Goal: Information Seeking & Learning: Check status

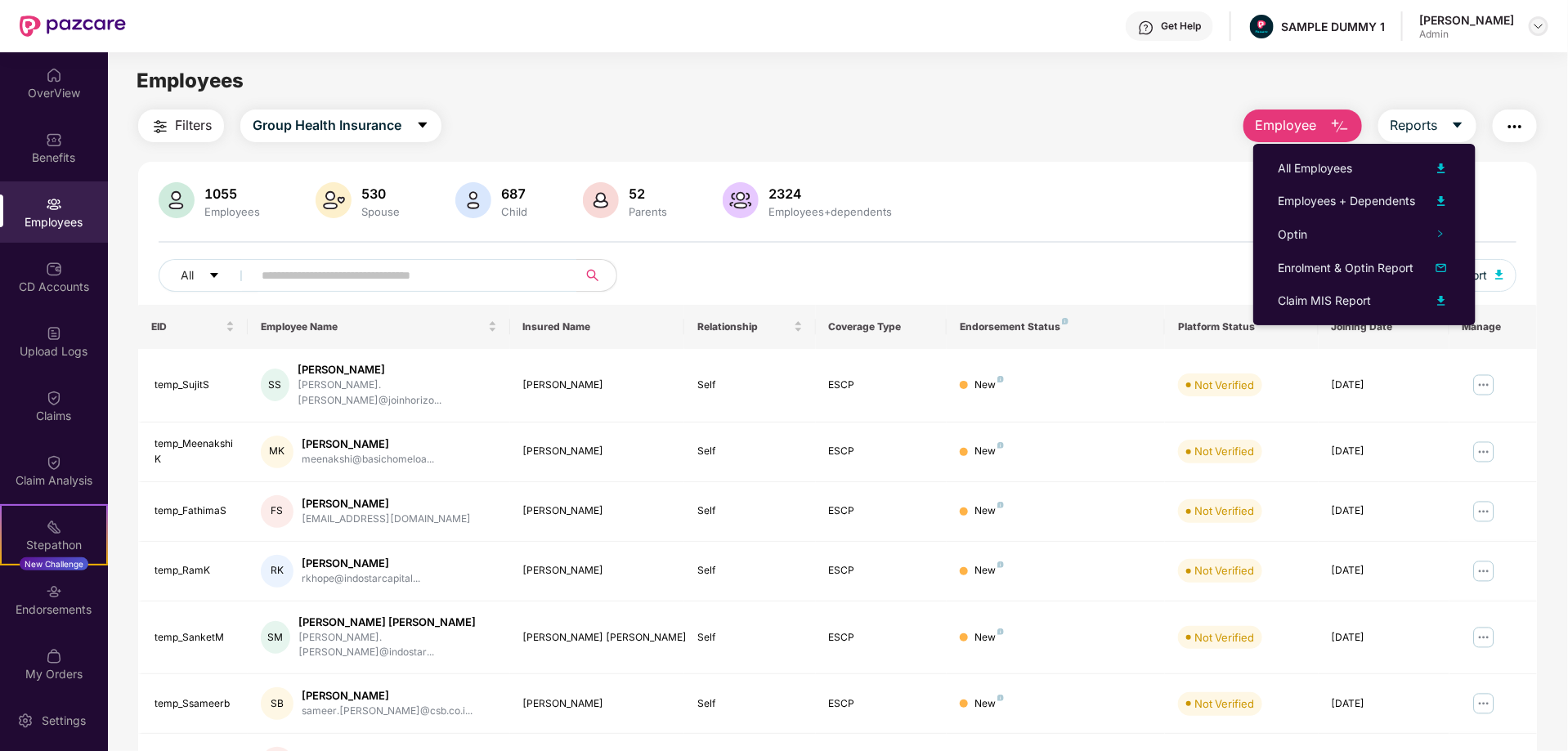
click at [1536, 24] on img at bounding box center [1539, 27] width 13 height 13
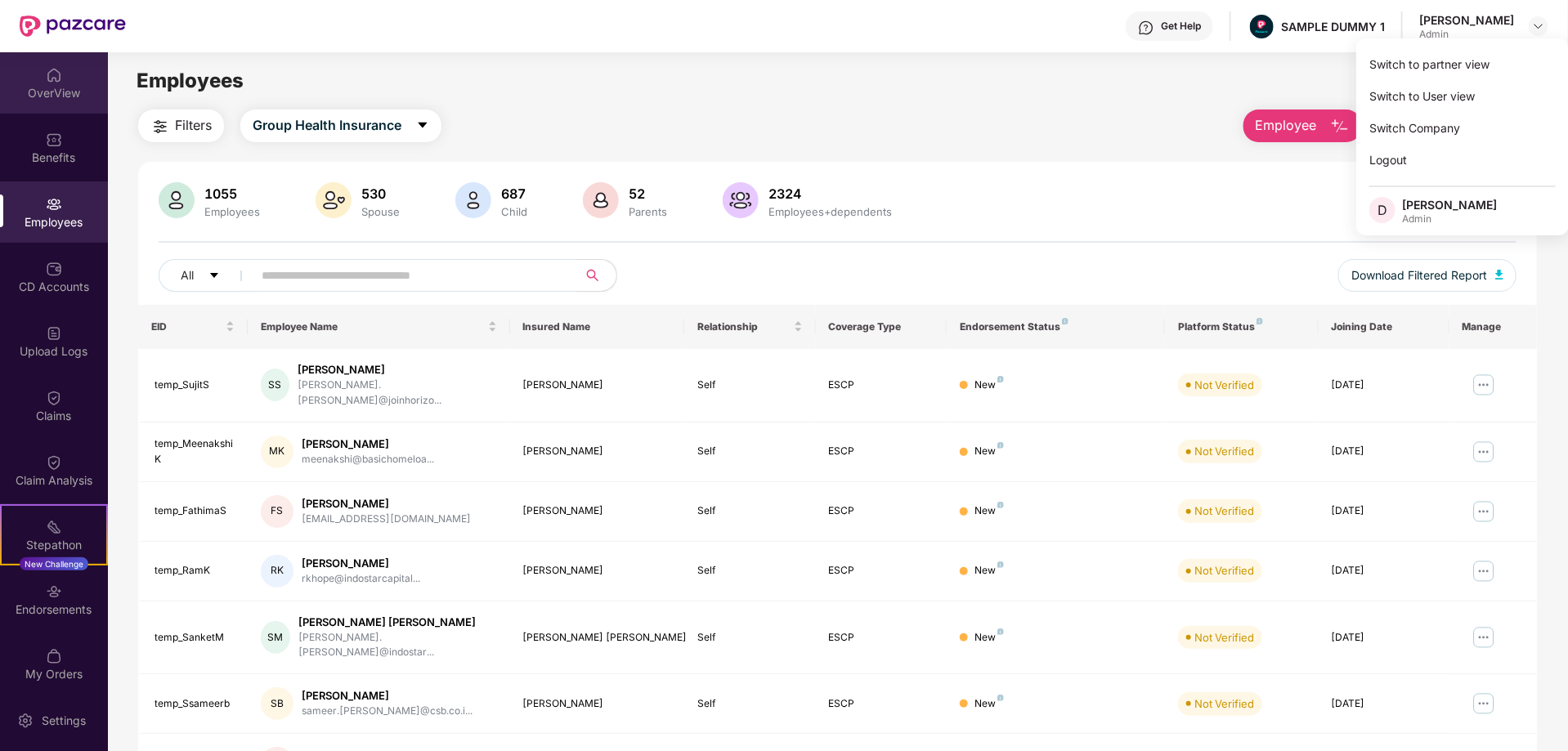
click at [52, 85] on div "OverView" at bounding box center [54, 93] width 108 height 17
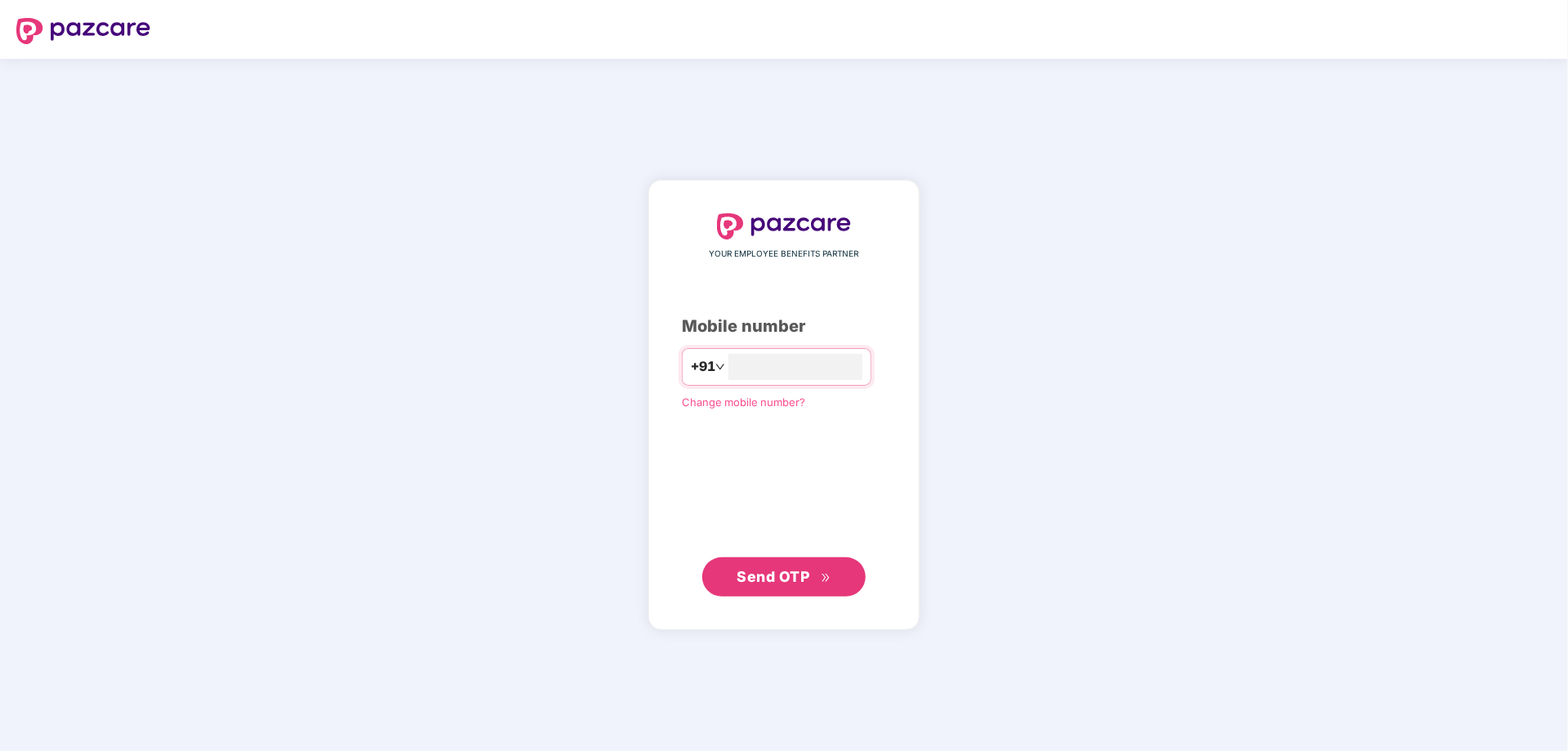
type input "**********"
click at [740, 582] on span "Send OTP" at bounding box center [774, 576] width 72 height 17
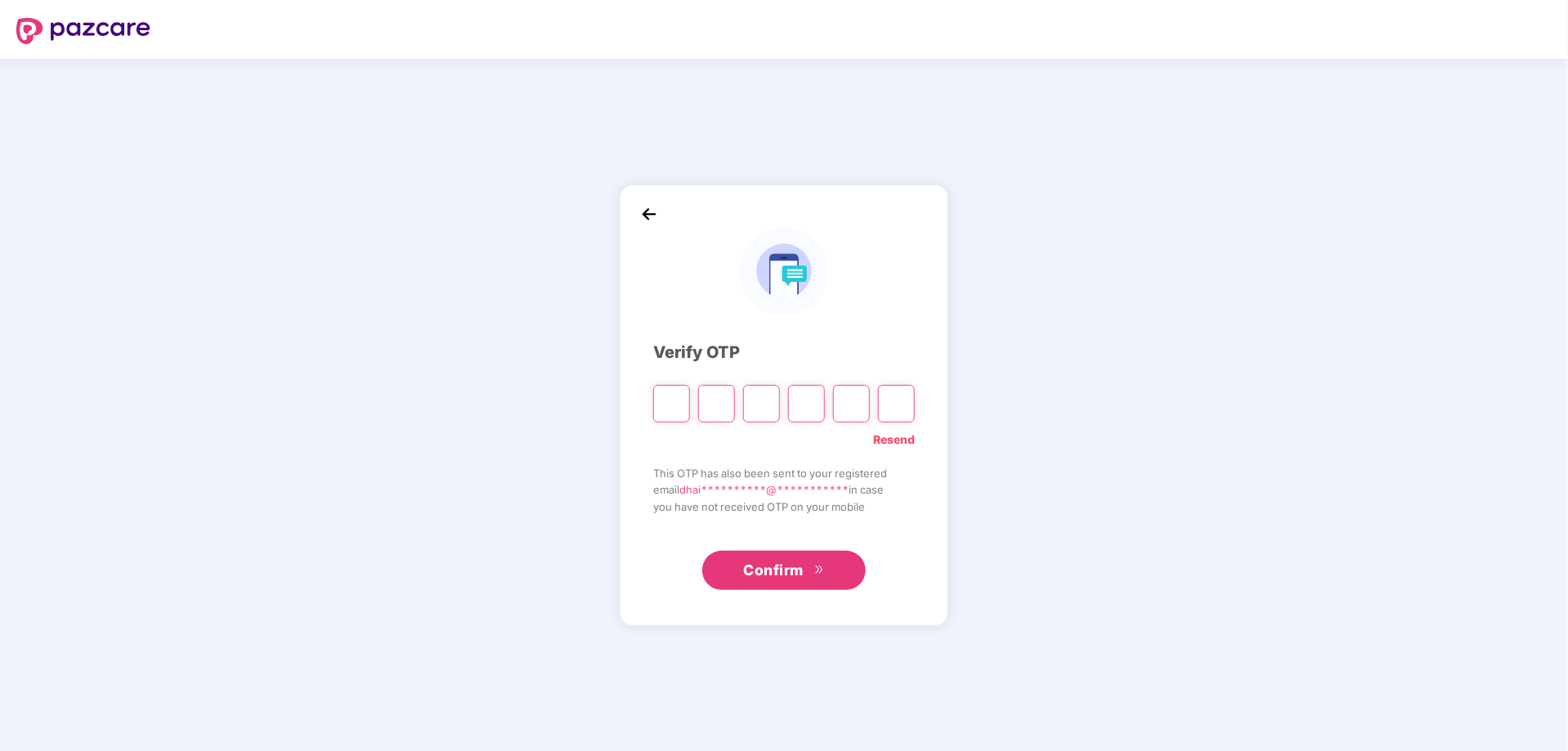
type input "*"
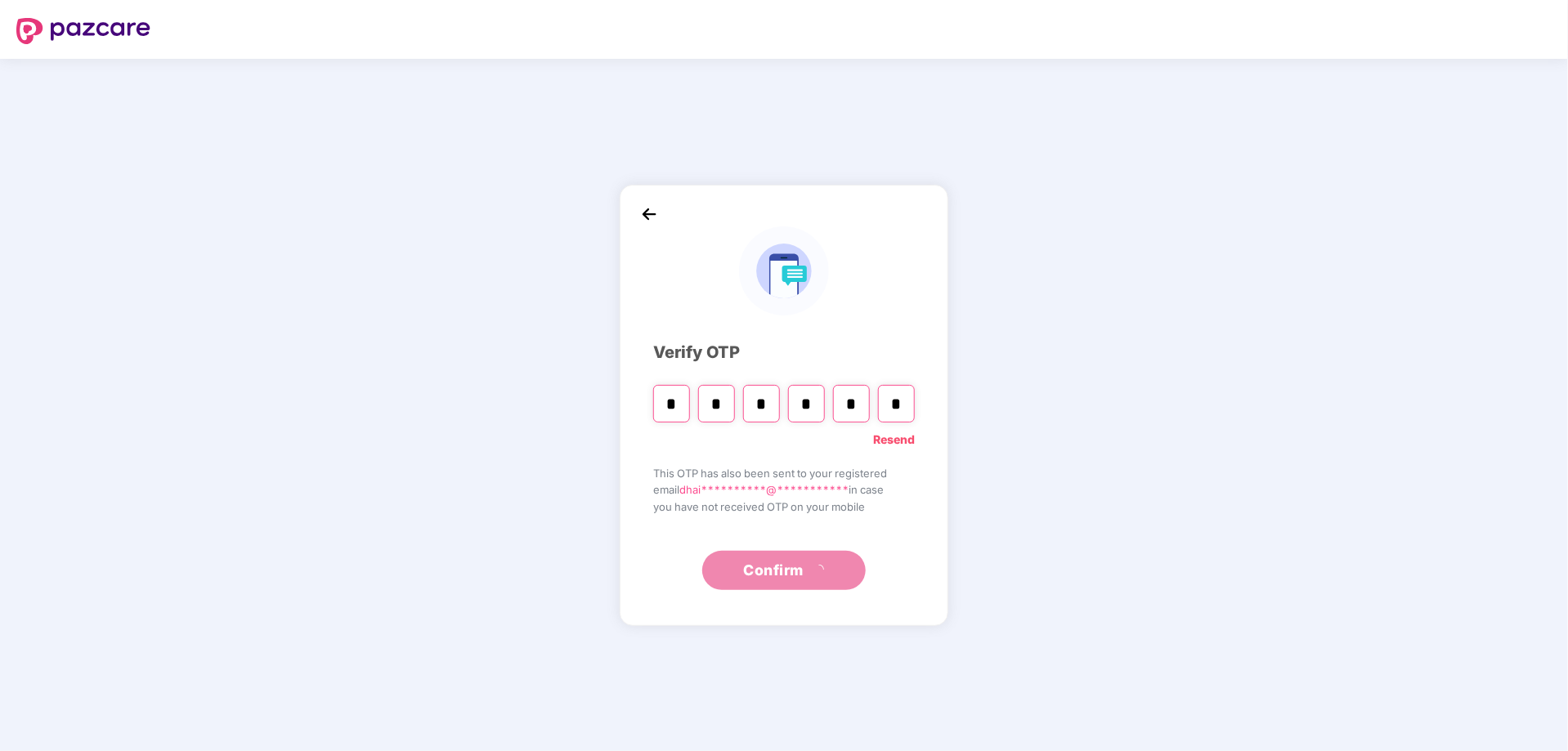
type input "*"
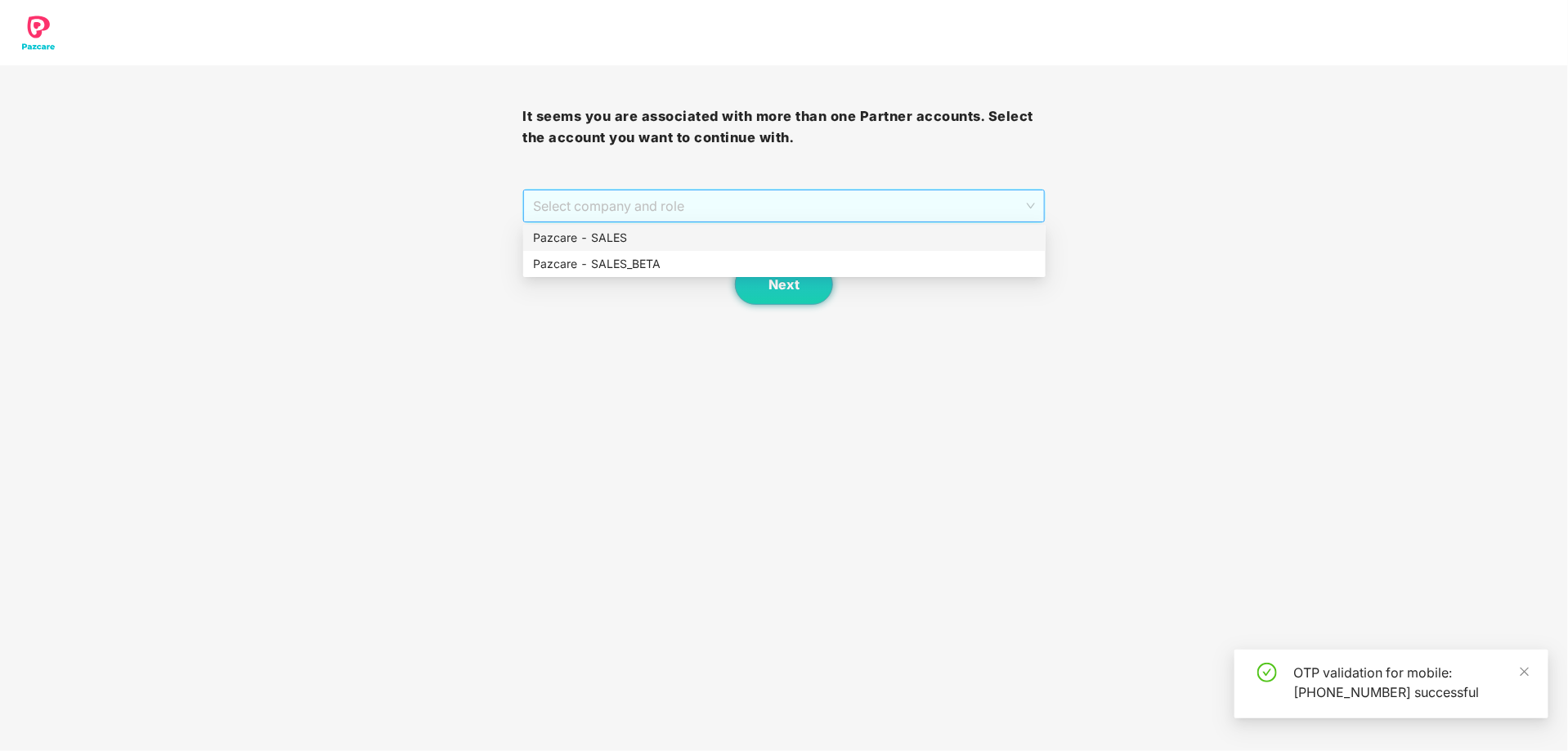
click at [849, 201] on span "Select company and role" at bounding box center [784, 206] width 501 height 31
click at [670, 232] on div "Pazcare - SALES" at bounding box center [784, 238] width 503 height 18
click at [764, 280] on button "Next" at bounding box center [784, 284] width 98 height 41
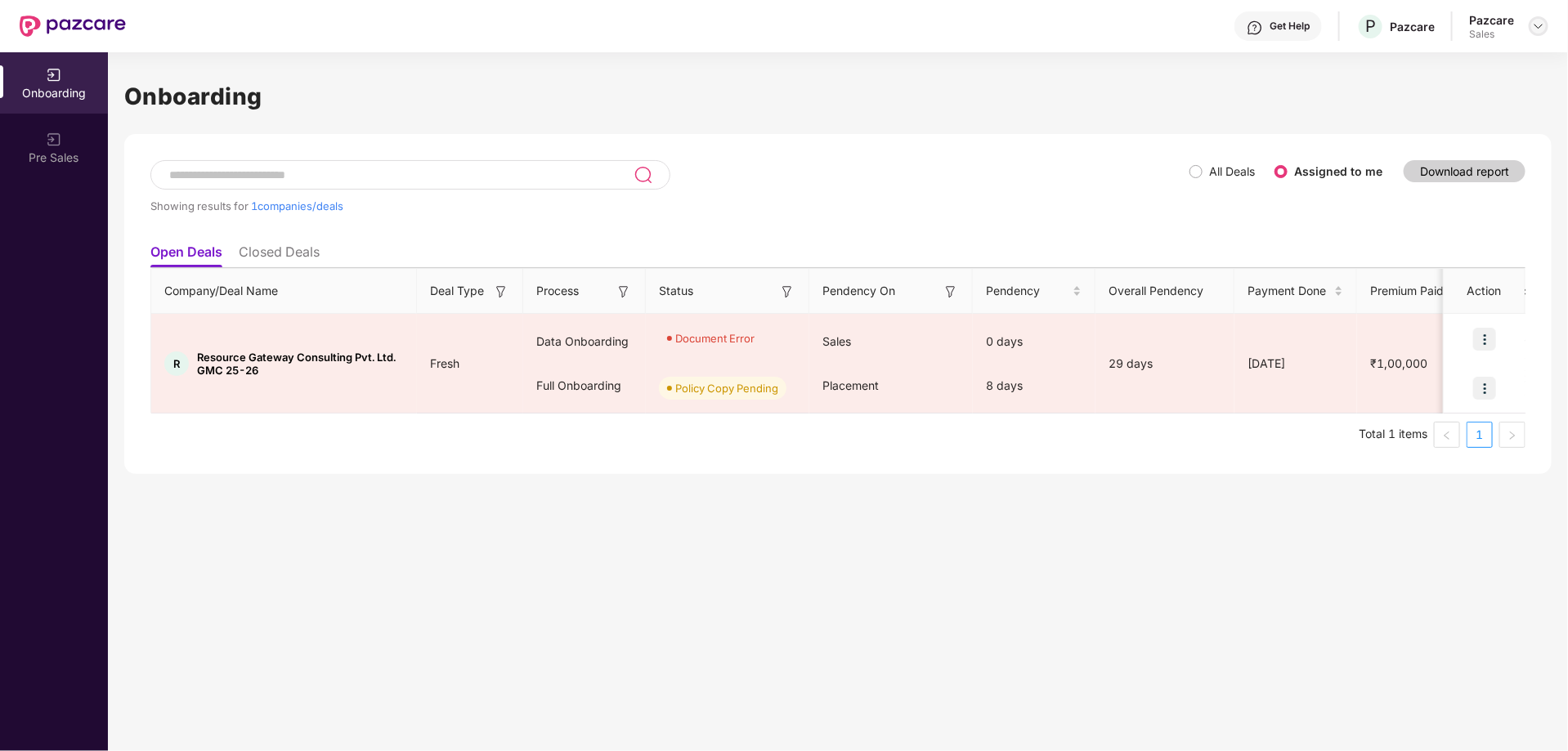
click at [1541, 24] on img at bounding box center [1539, 27] width 13 height 13
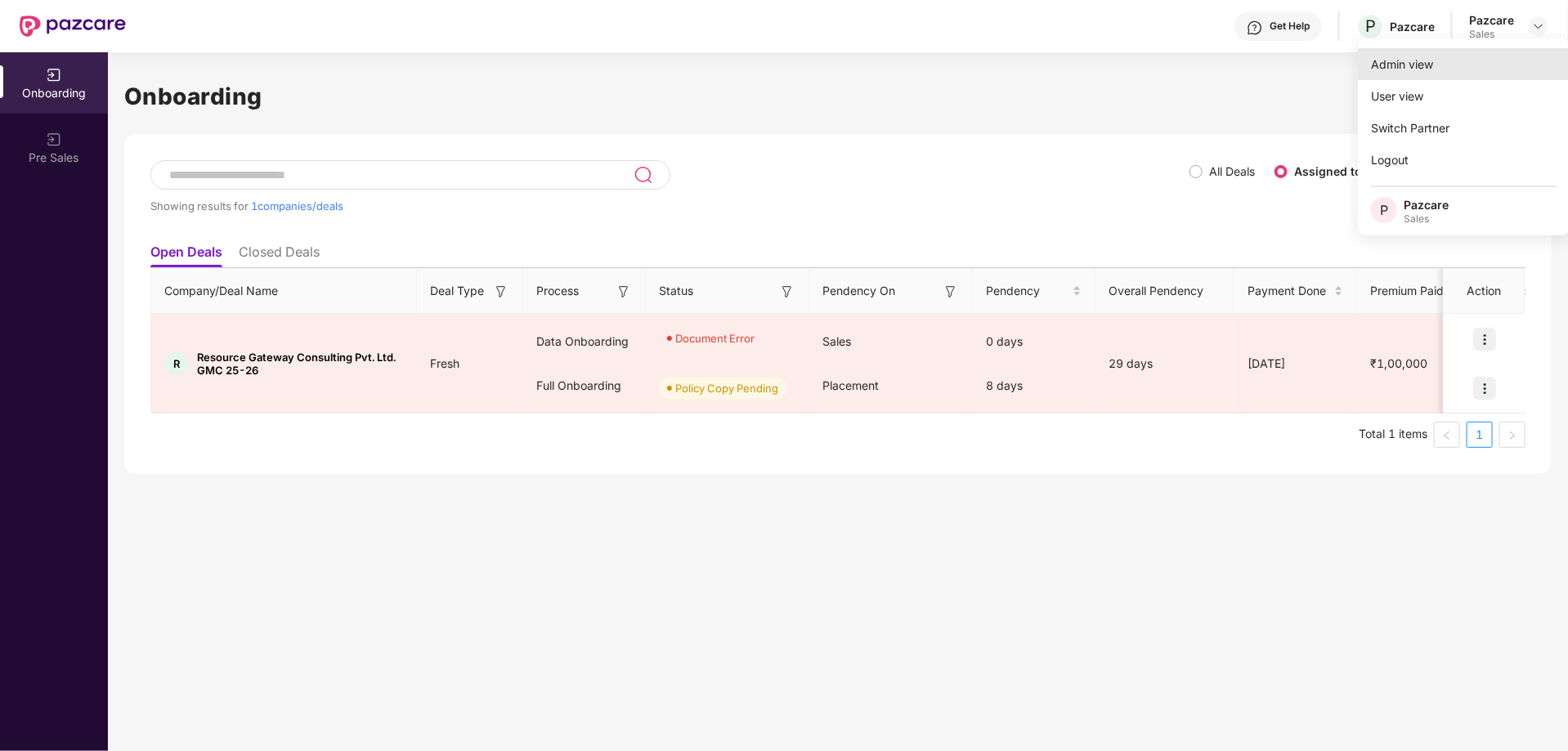
click at [1396, 61] on div "Admin view" at bounding box center [1464, 64] width 212 height 32
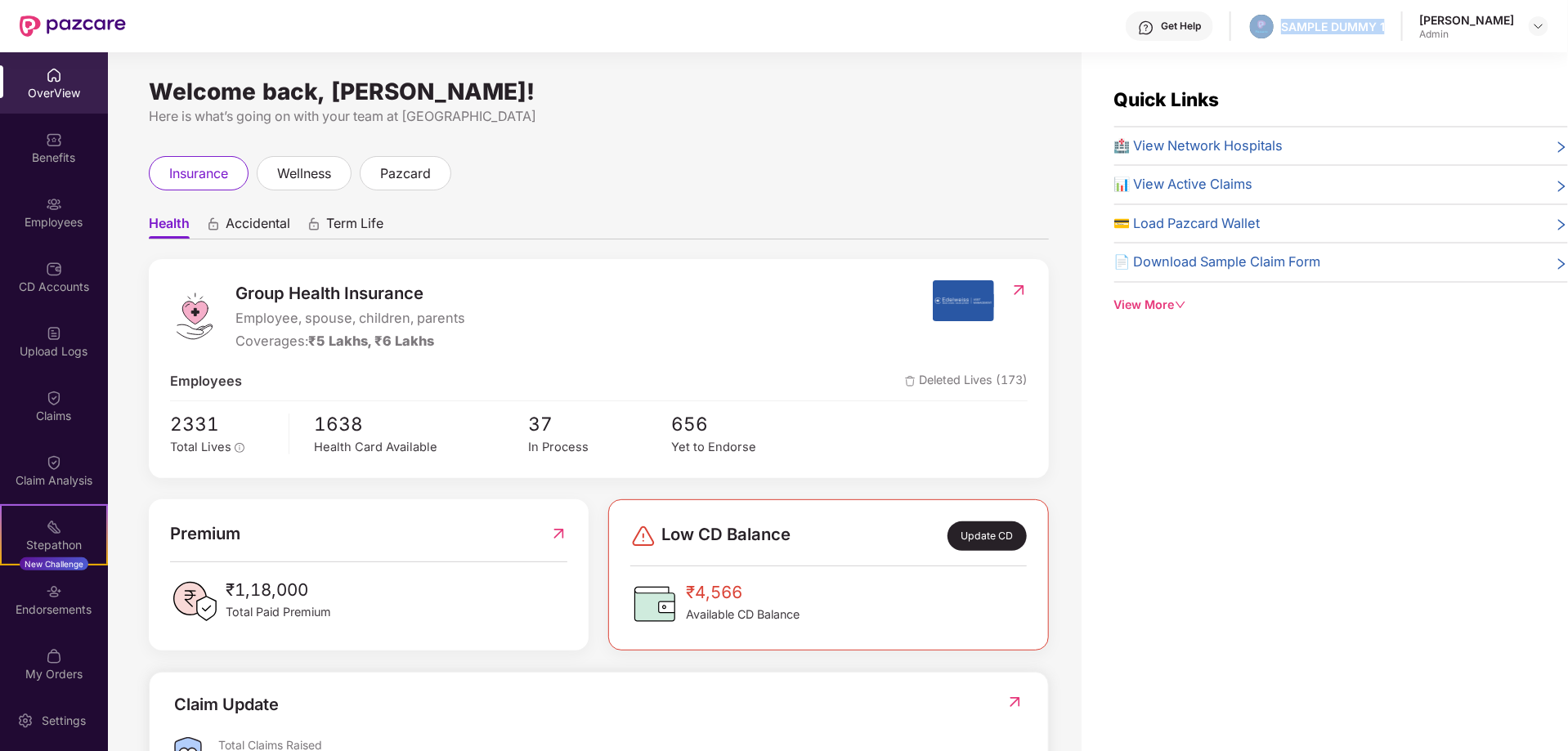
drag, startPoint x: 1218, startPoint y: 22, endPoint x: 1374, endPoint y: 27, distance: 156.1
click at [1374, 27] on div "Get Help SAMPLE DUMMY 1 [PERSON_NAME] Shukla Admin" at bounding box center [837, 26] width 1423 height 52
click at [805, 97] on div "Welcome back, [PERSON_NAME]!" at bounding box center [599, 92] width 900 height 13
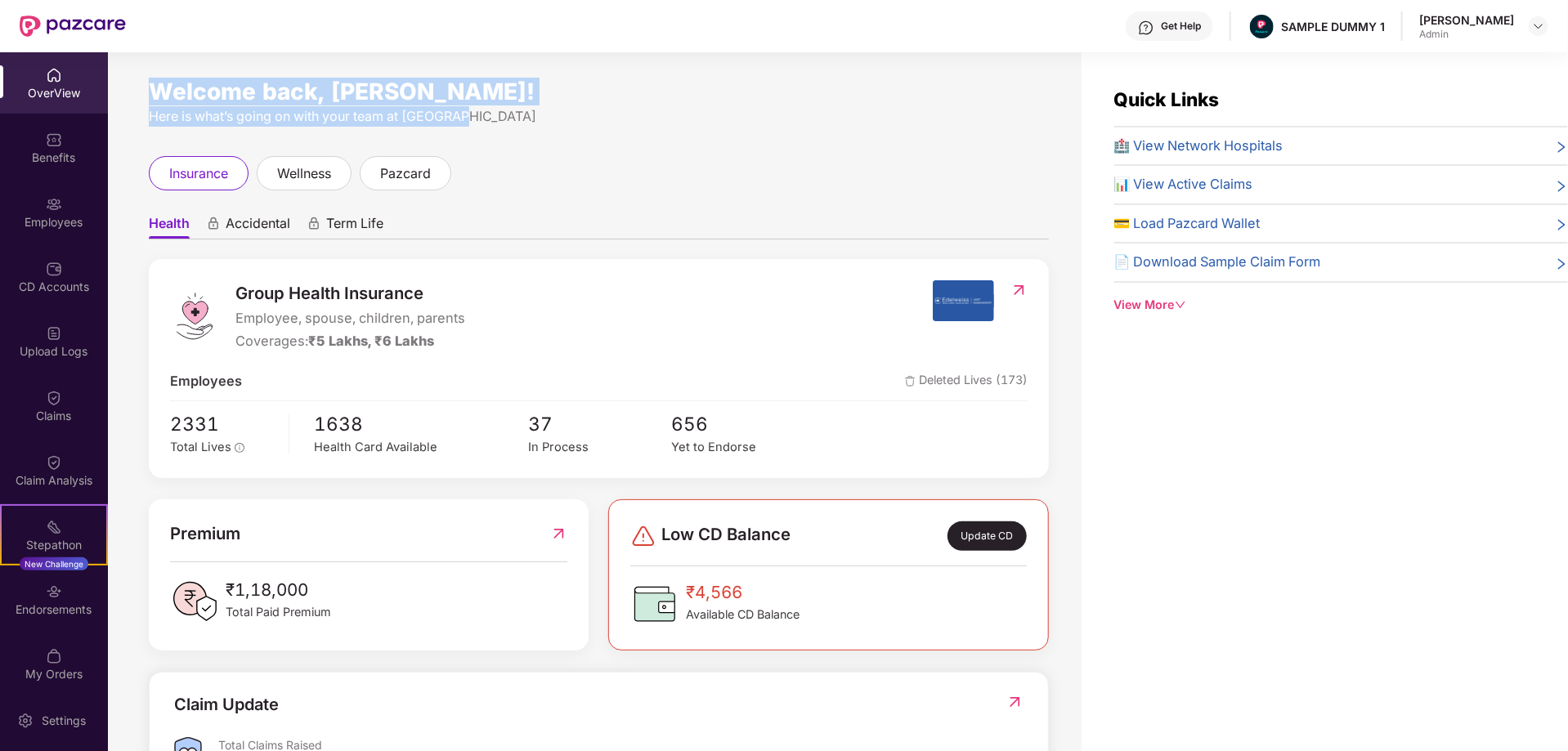
drag, startPoint x: 143, startPoint y: 87, endPoint x: 615, endPoint y: 102, distance: 472.2
click at [615, 102] on div "Welcome back, [PERSON_NAME]! Here is what’s going on with your team at Pazcare …" at bounding box center [595, 411] width 974 height 719
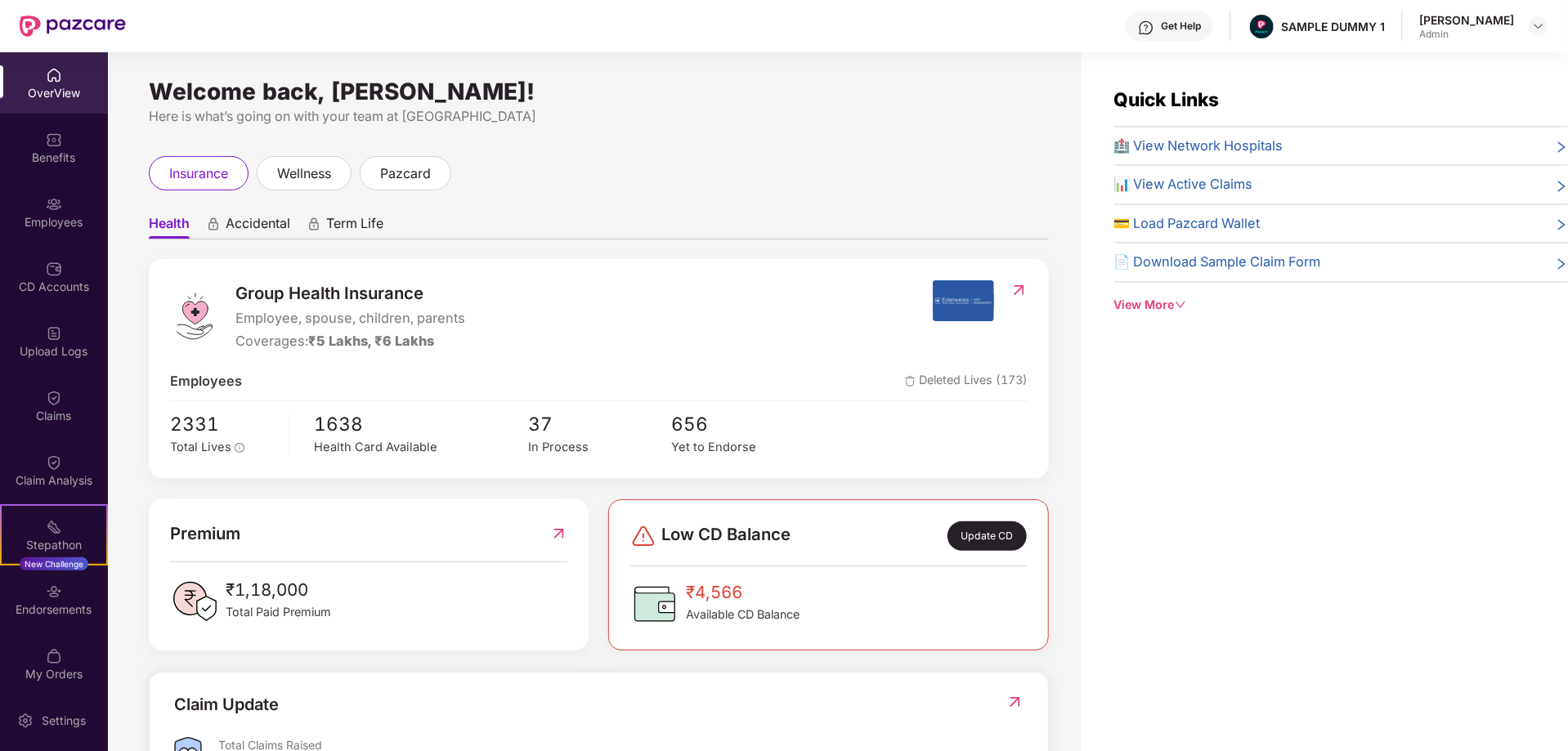
click at [763, 132] on div "Welcome back, [PERSON_NAME]! Here is what’s going on with your team at Pazcare …" at bounding box center [595, 411] width 974 height 719
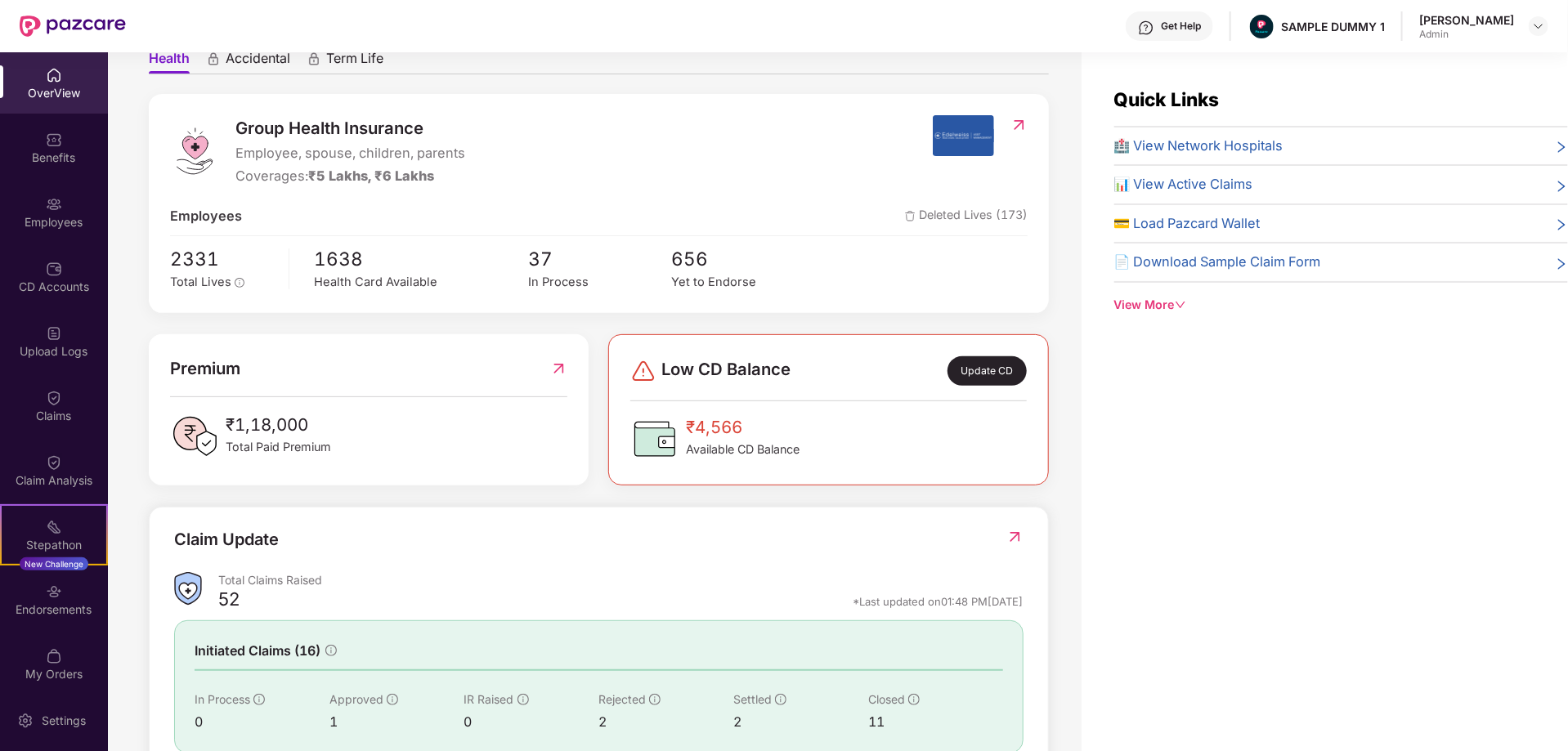
scroll to position [87, 0]
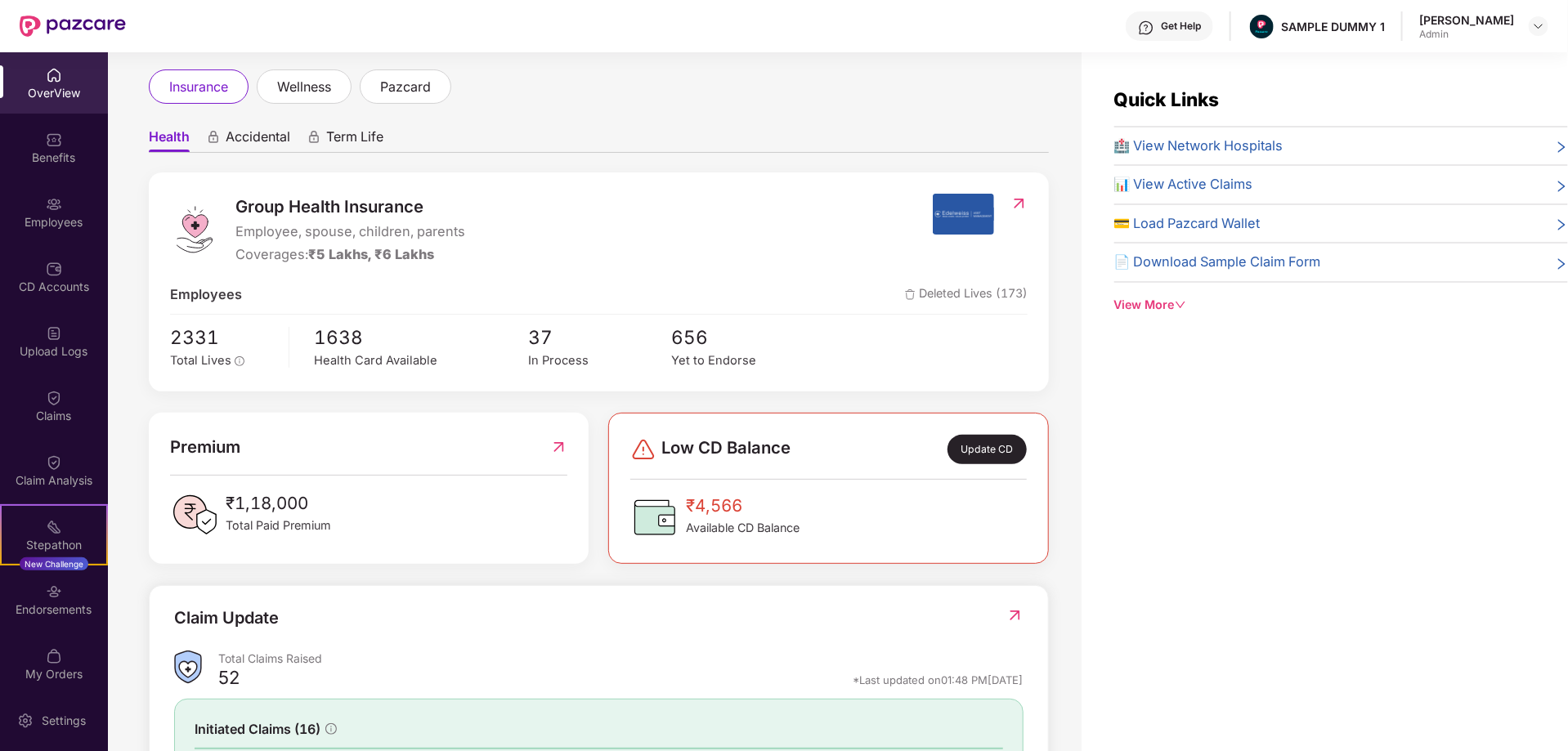
click at [267, 139] on span "Accidental" at bounding box center [258, 140] width 65 height 23
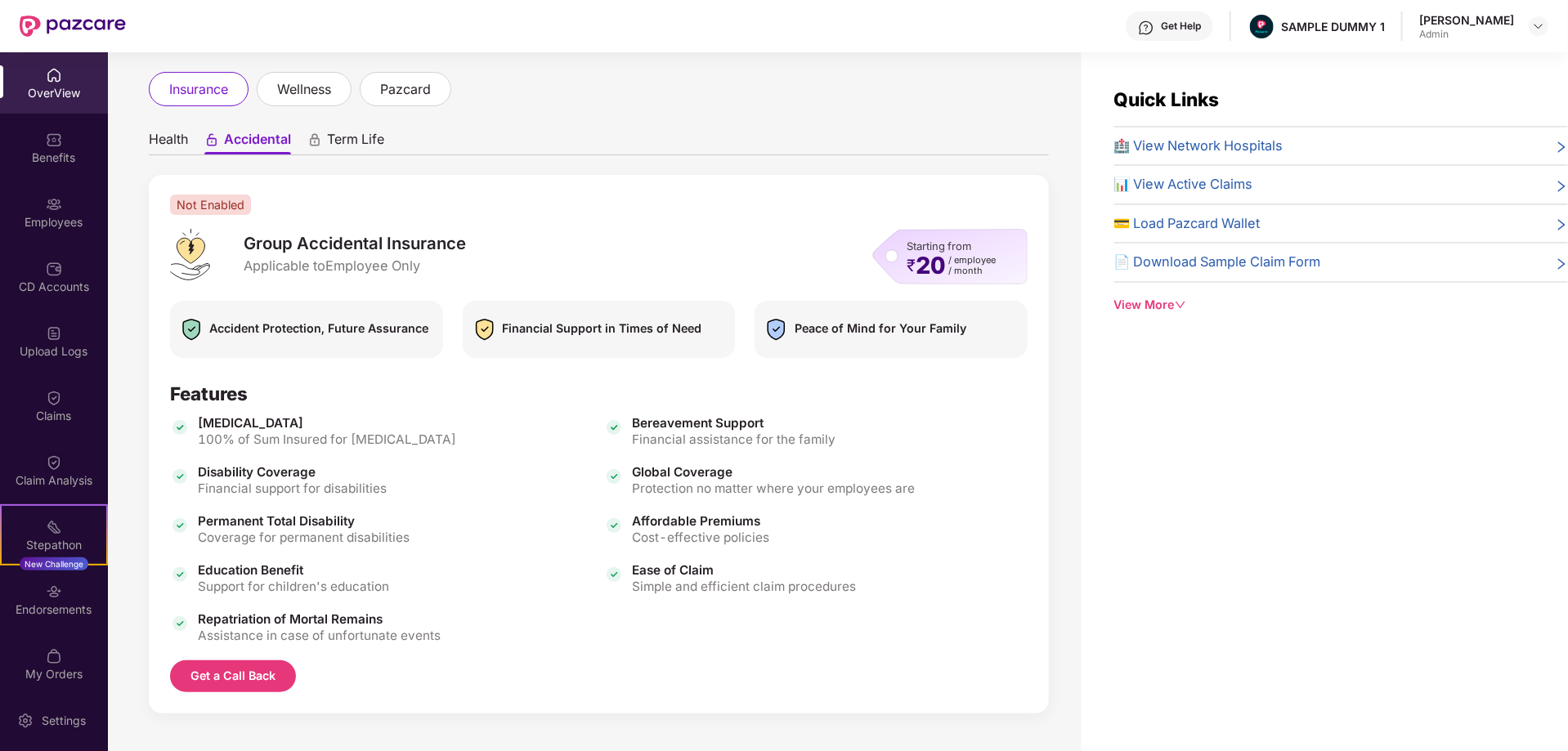
scroll to position [83, 0]
click at [351, 135] on span "Term Life" at bounding box center [356, 143] width 57 height 23
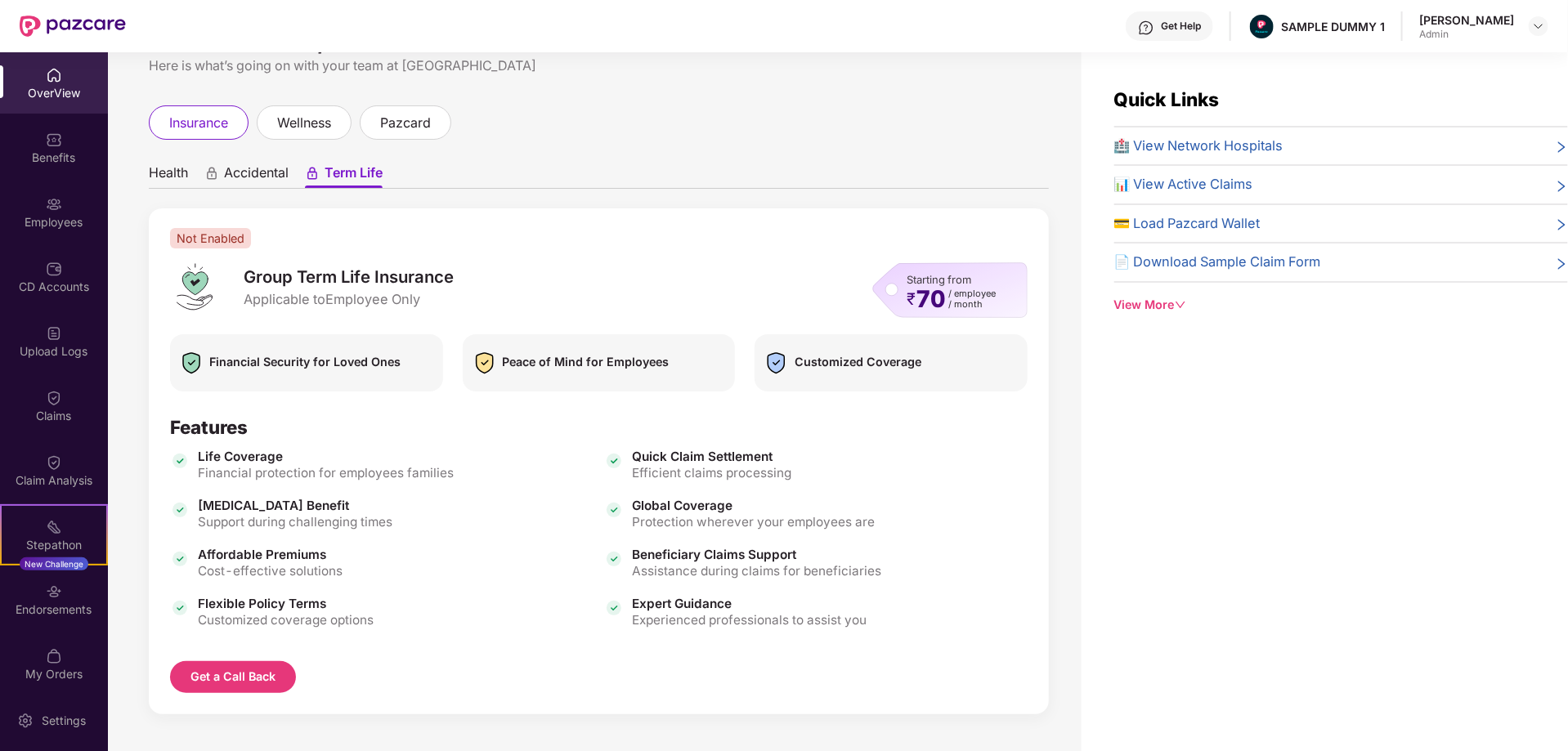
click at [243, 178] on span "Accidental" at bounding box center [256, 176] width 65 height 23
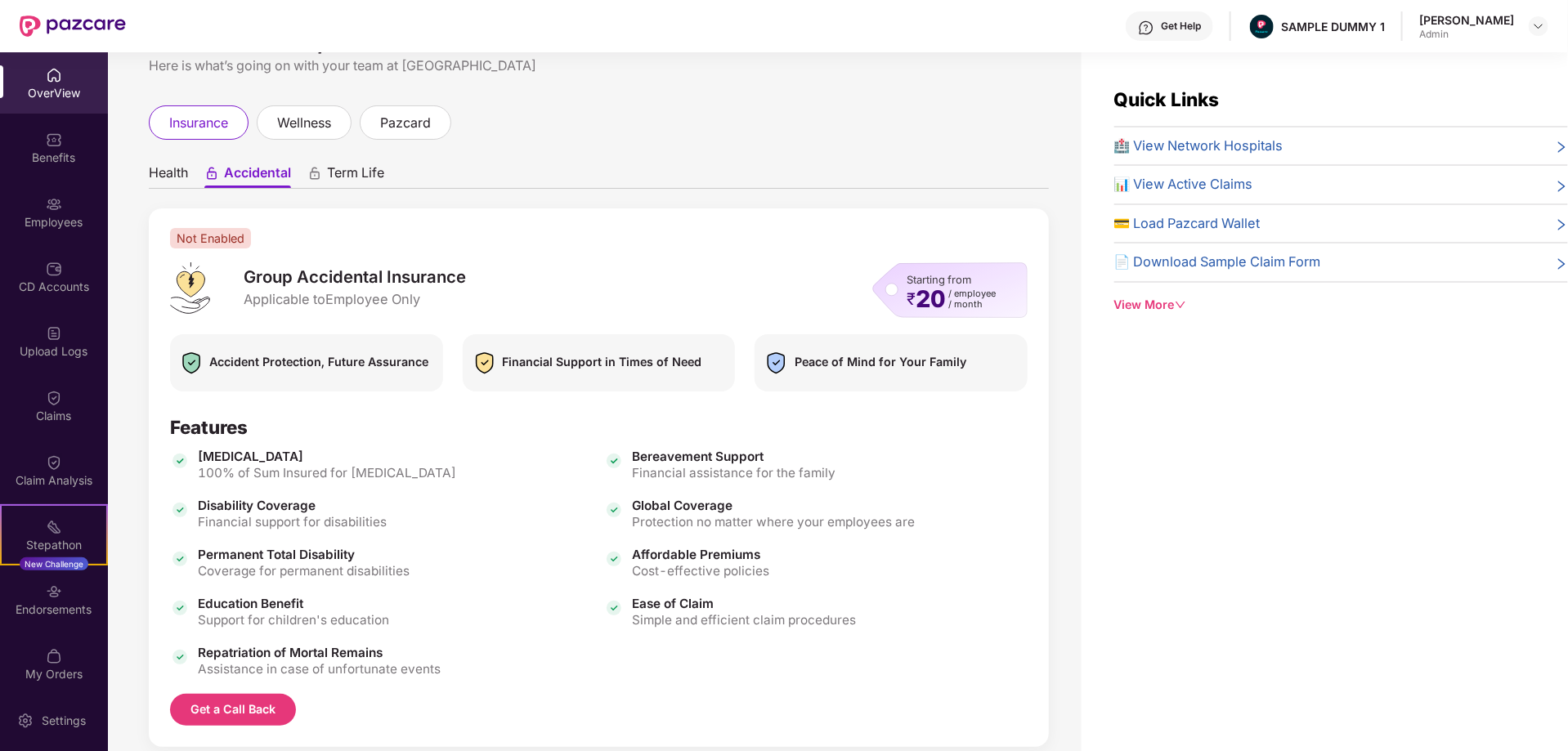
scroll to position [83, 0]
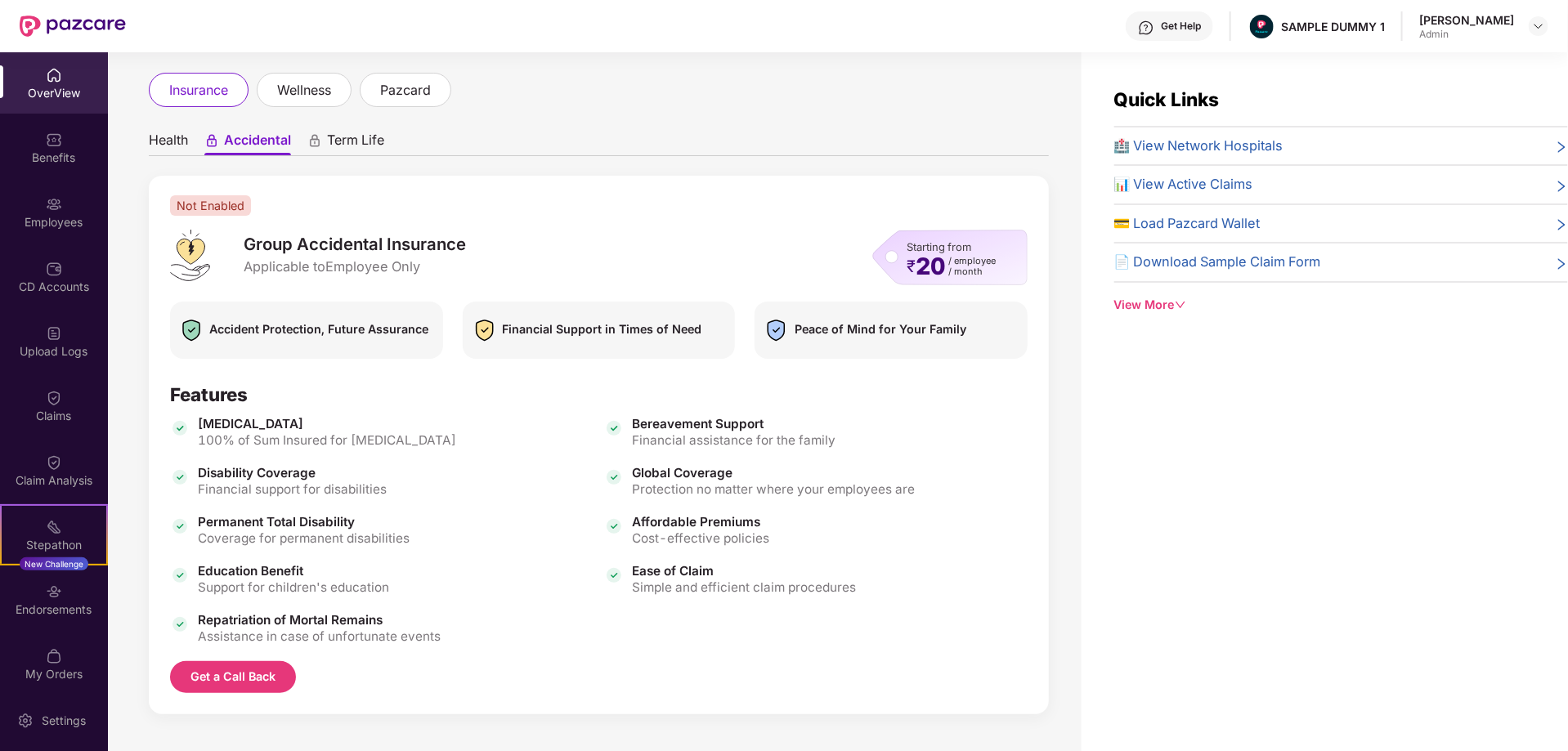
click at [166, 147] on span "Health" at bounding box center [168, 143] width 39 height 23
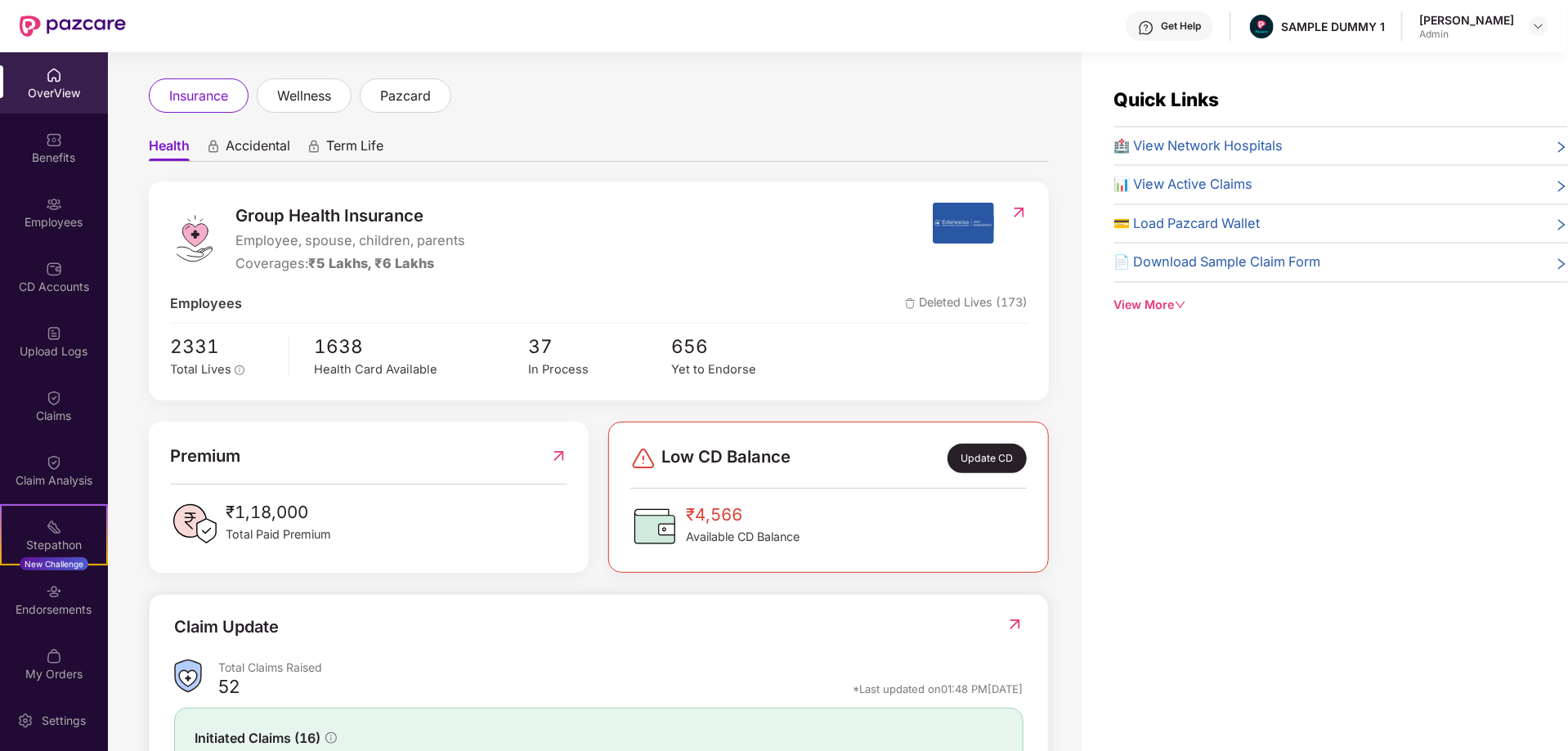
scroll to position [73, 0]
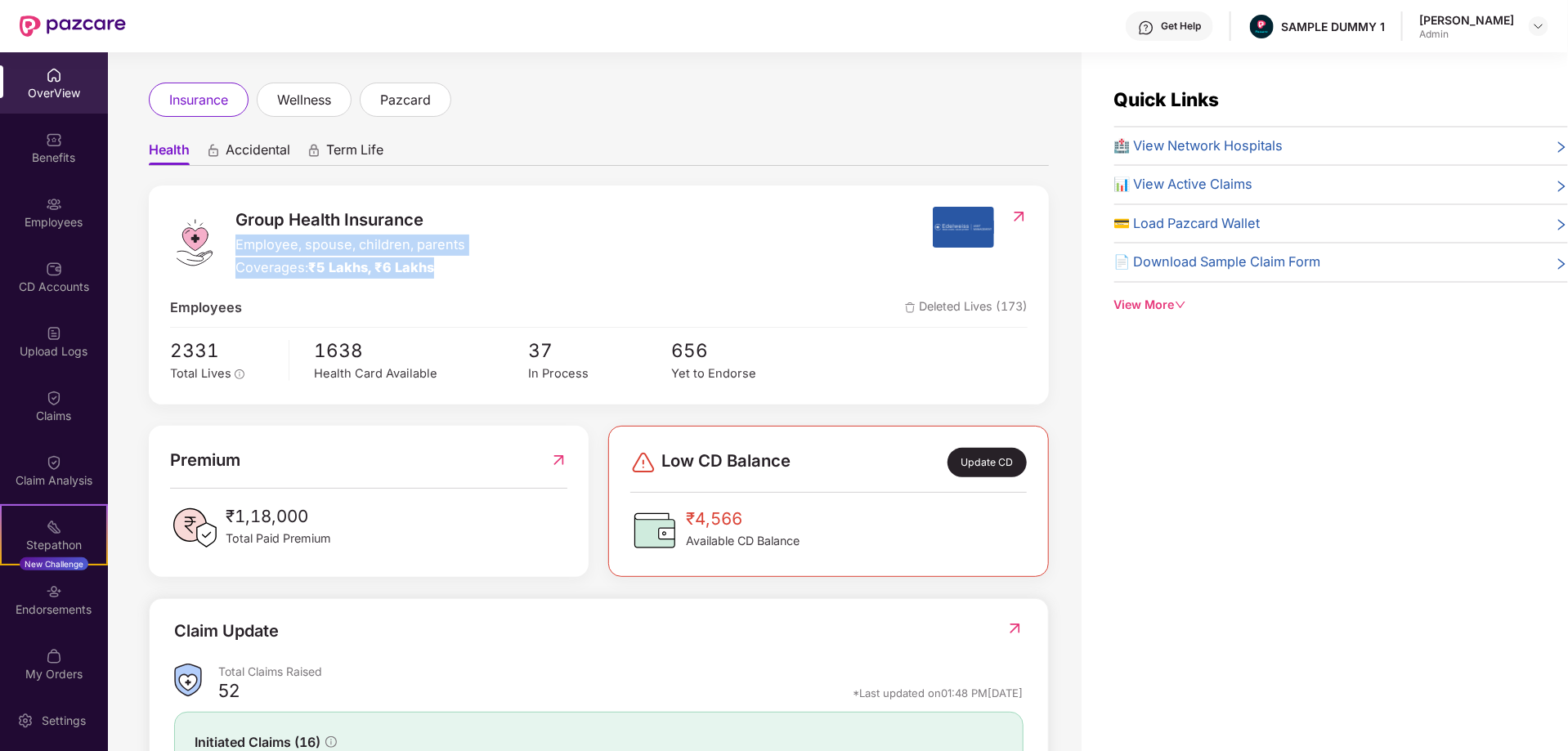
drag, startPoint x: 236, startPoint y: 248, endPoint x: 455, endPoint y: 275, distance: 220.7
click at [455, 275] on div "Group Health Insurance Employee, spouse, children, parents Coverages: ₹5 Lakhs,…" at bounding box center [351, 241] width 230 height 71
click at [656, 261] on div "Group Health Insurance Employee, spouse, children, parents Coverages: ₹5 Lakhs,…" at bounding box center [551, 241] width 763 height 71
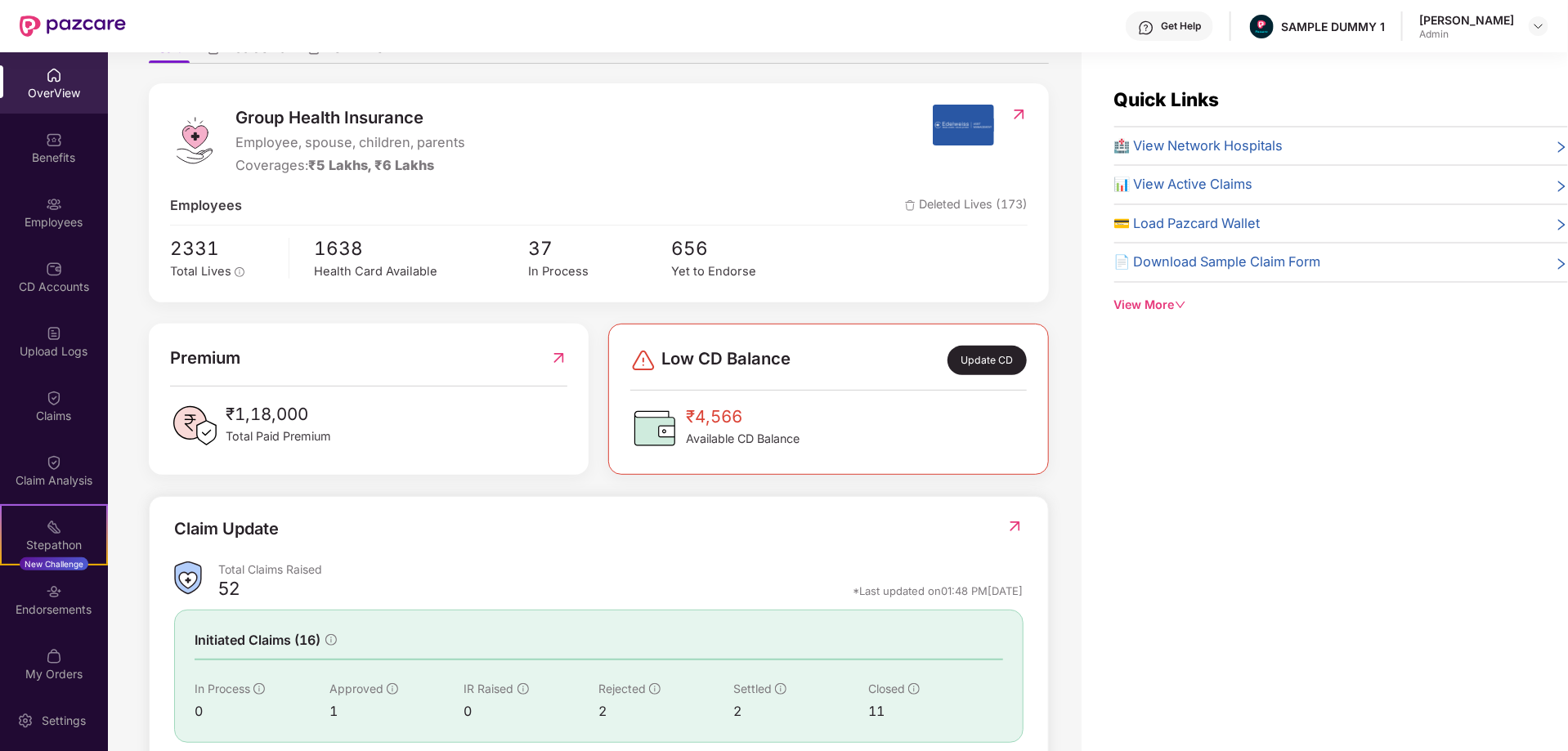
scroll to position [275, 0]
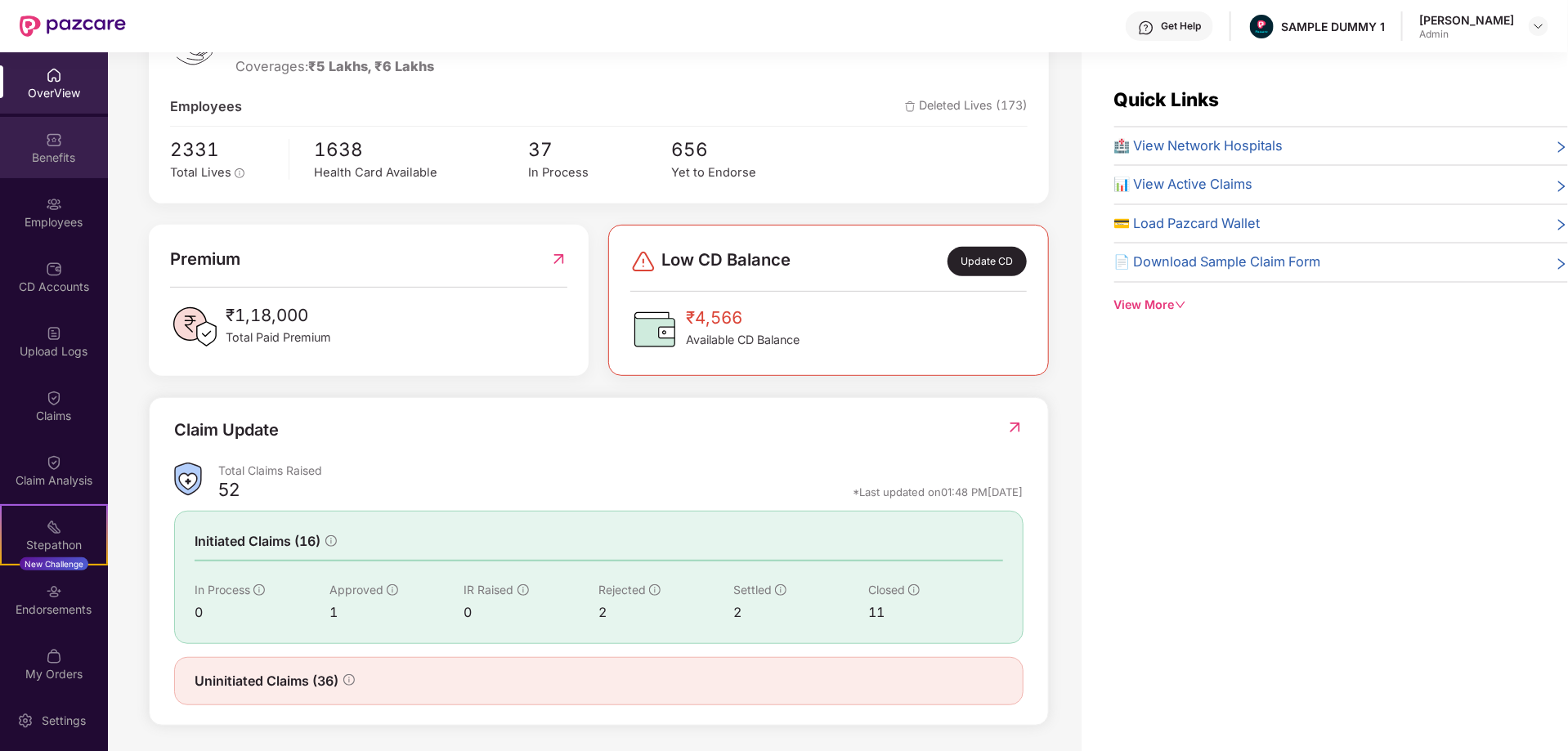
click at [64, 148] on div "Benefits" at bounding box center [54, 147] width 108 height 62
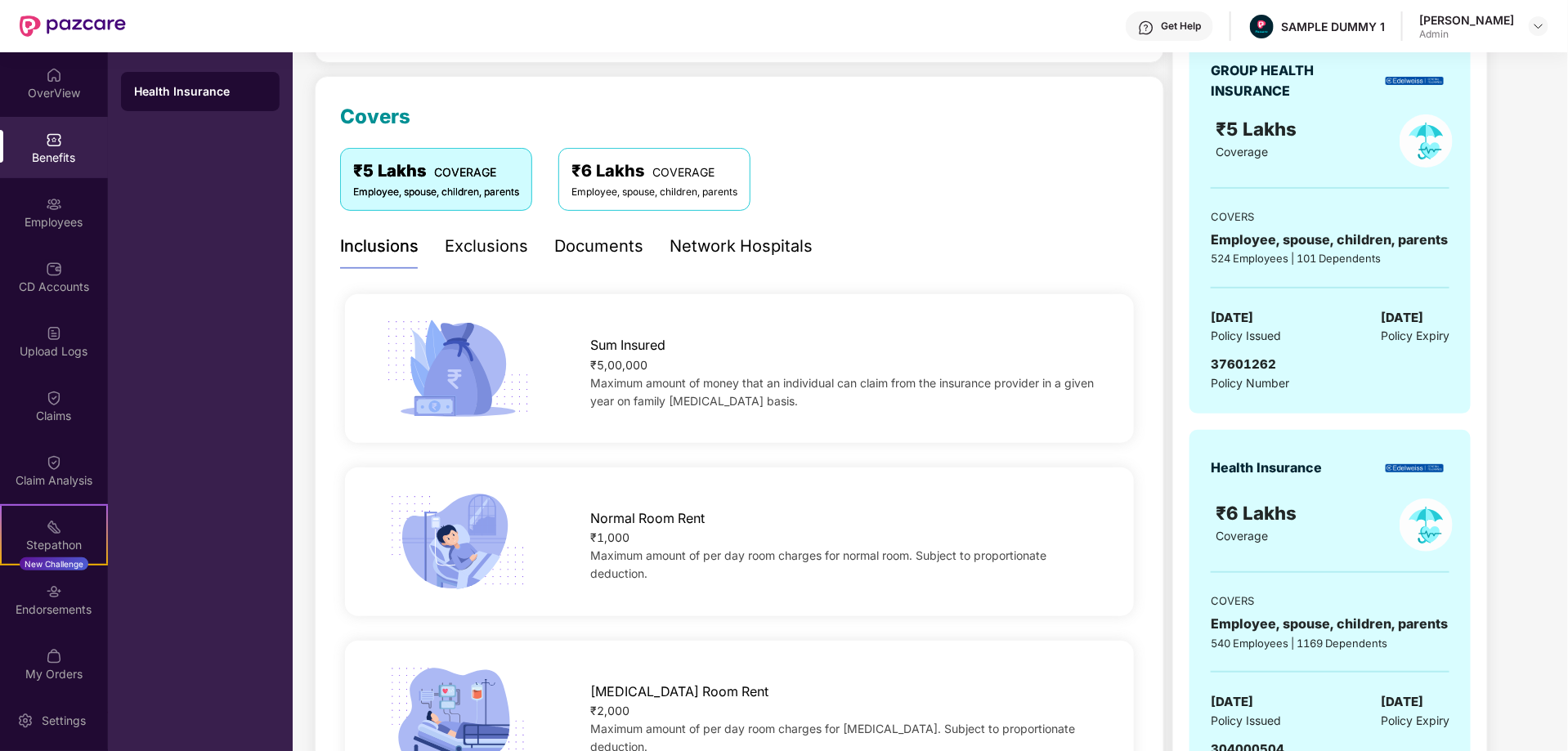
scroll to position [187, 0]
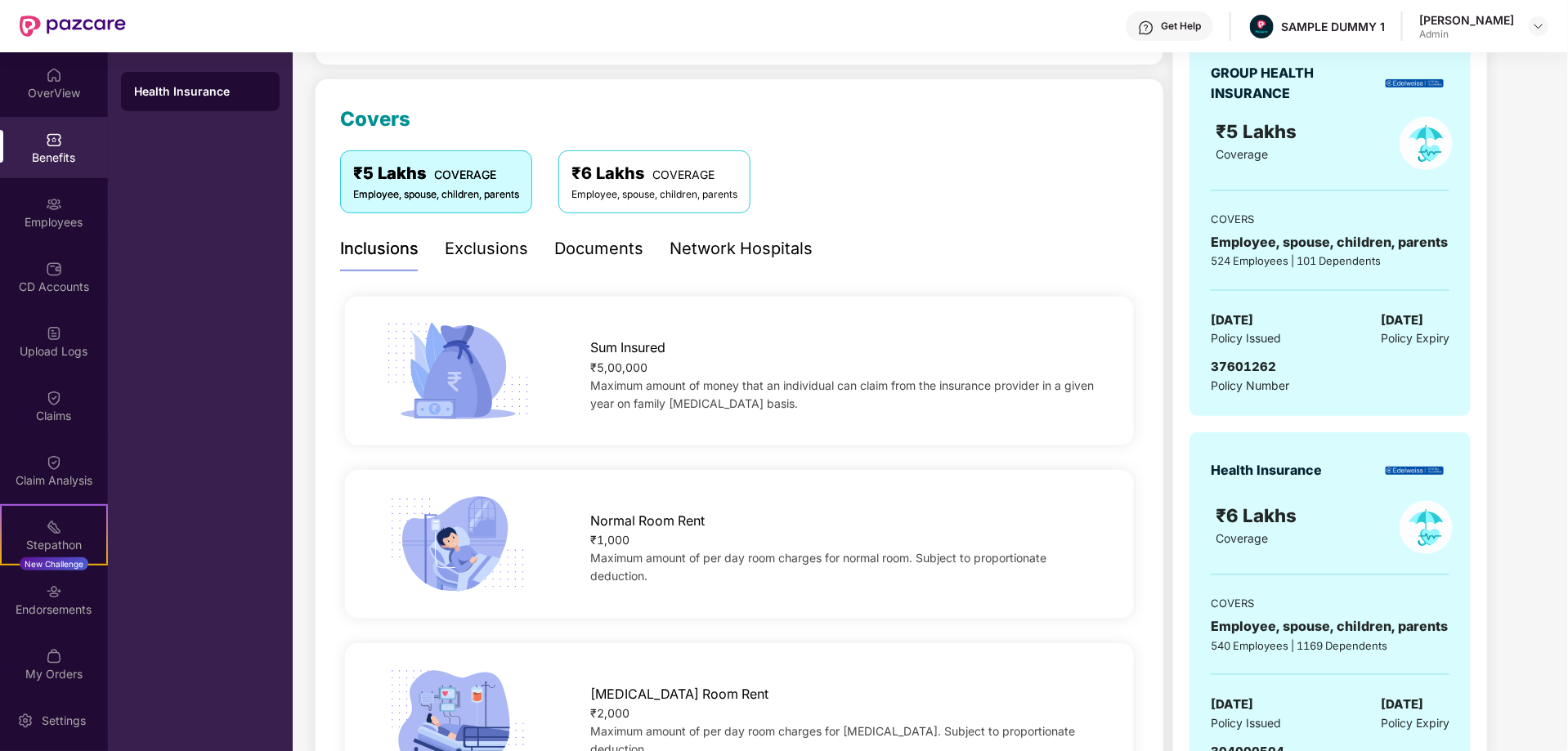
click at [499, 245] on div "Exclusions" at bounding box center [486, 249] width 83 height 25
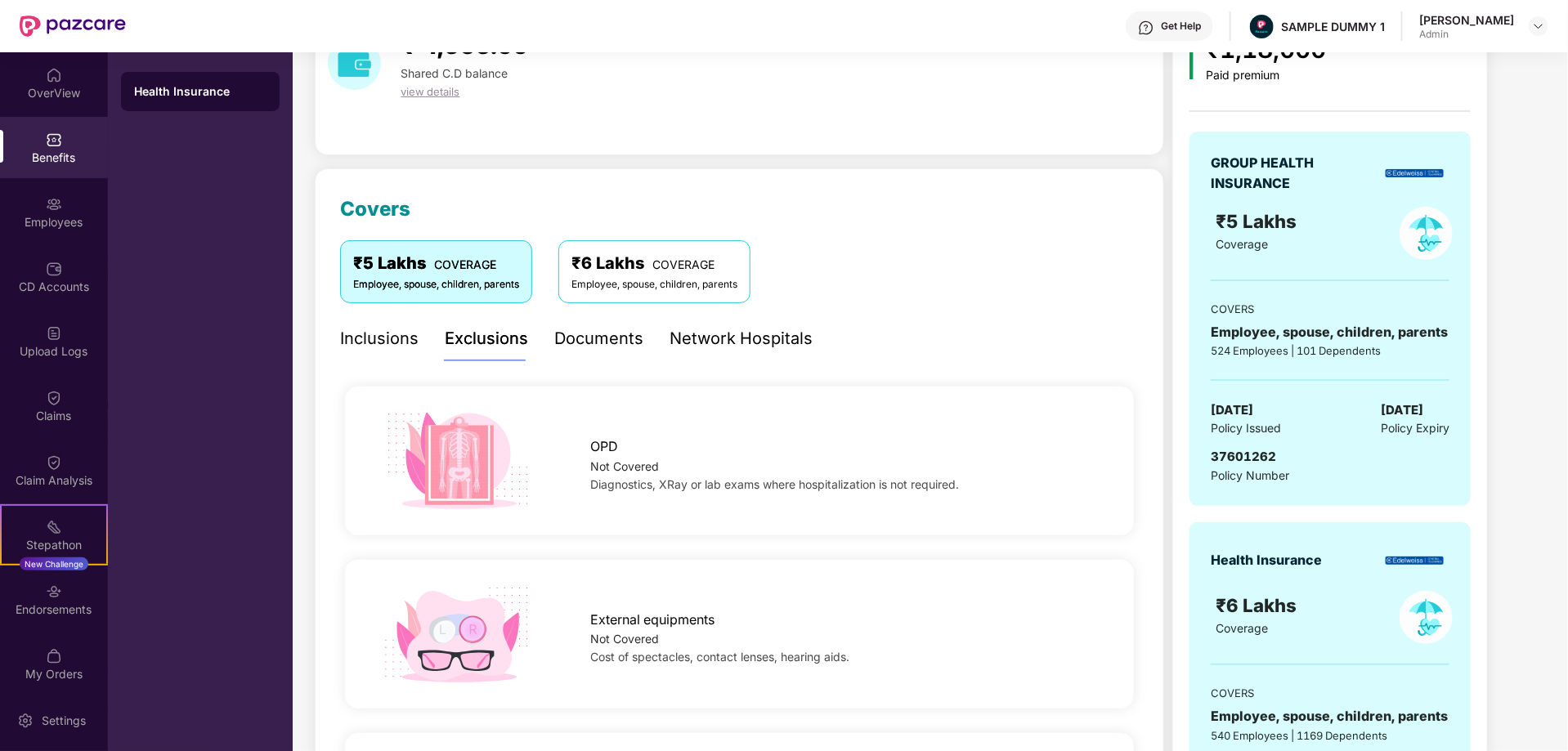
scroll to position [87, 0]
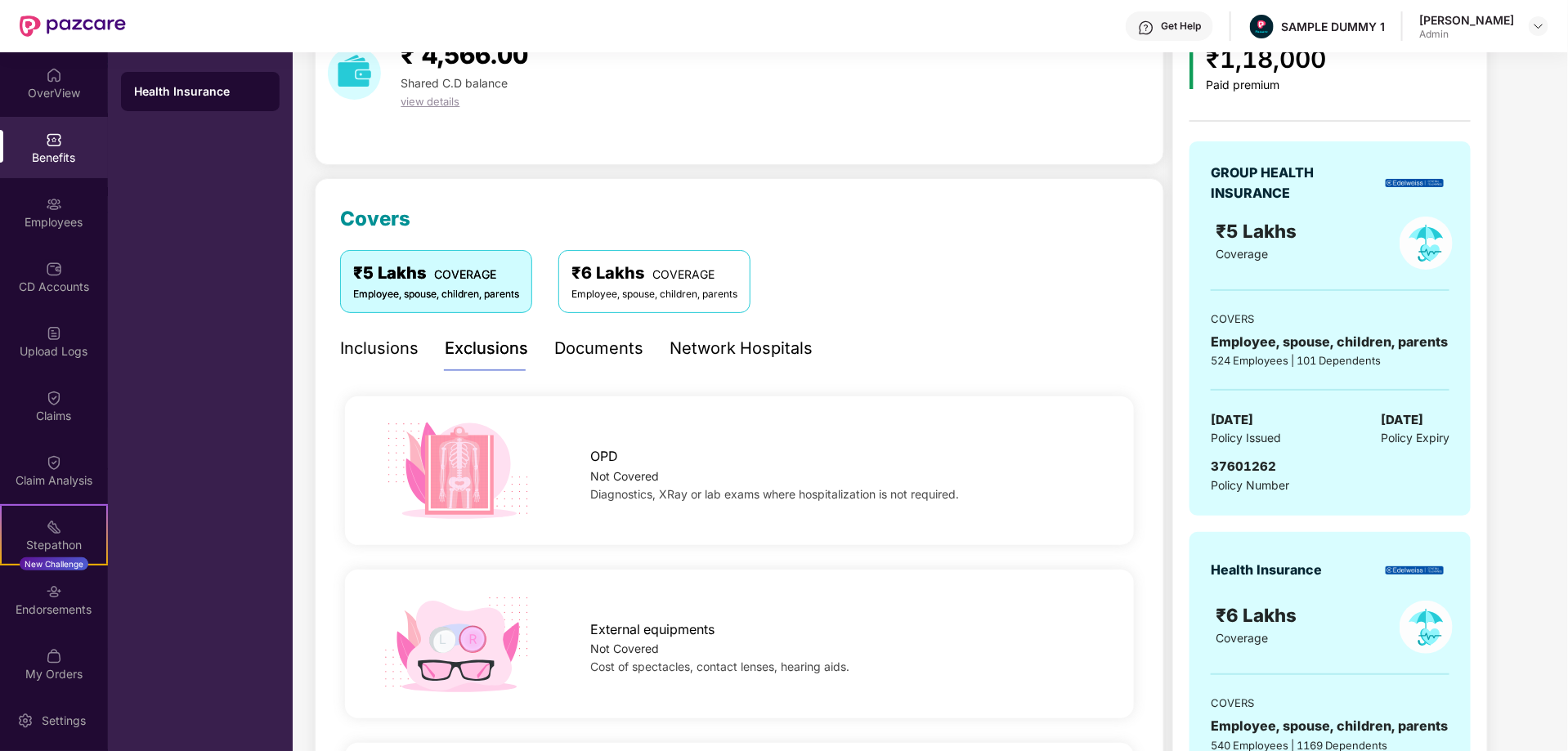
click at [585, 353] on div "Documents" at bounding box center [599, 349] width 89 height 25
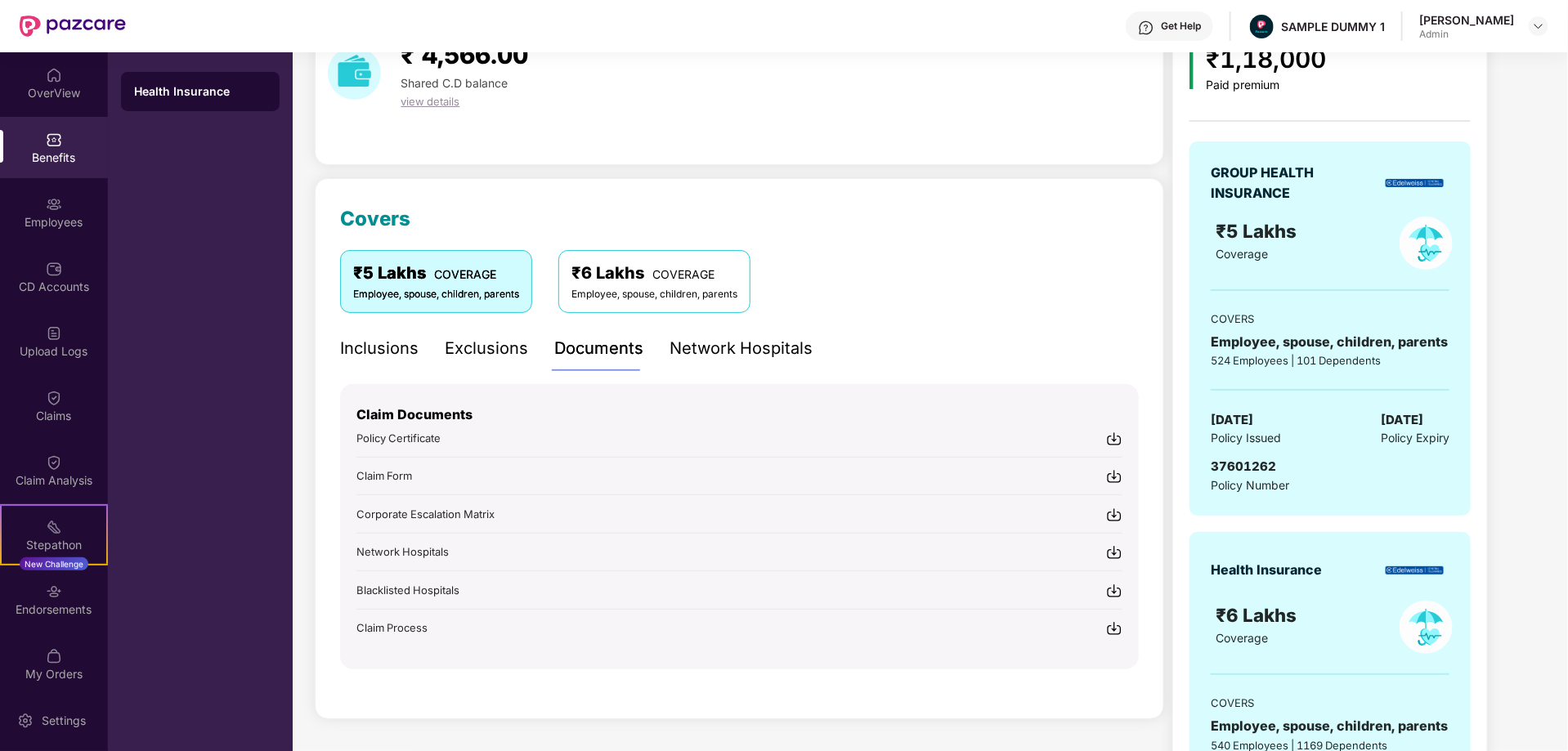
click at [727, 360] on div "Network Hospitals" at bounding box center [741, 349] width 143 height 25
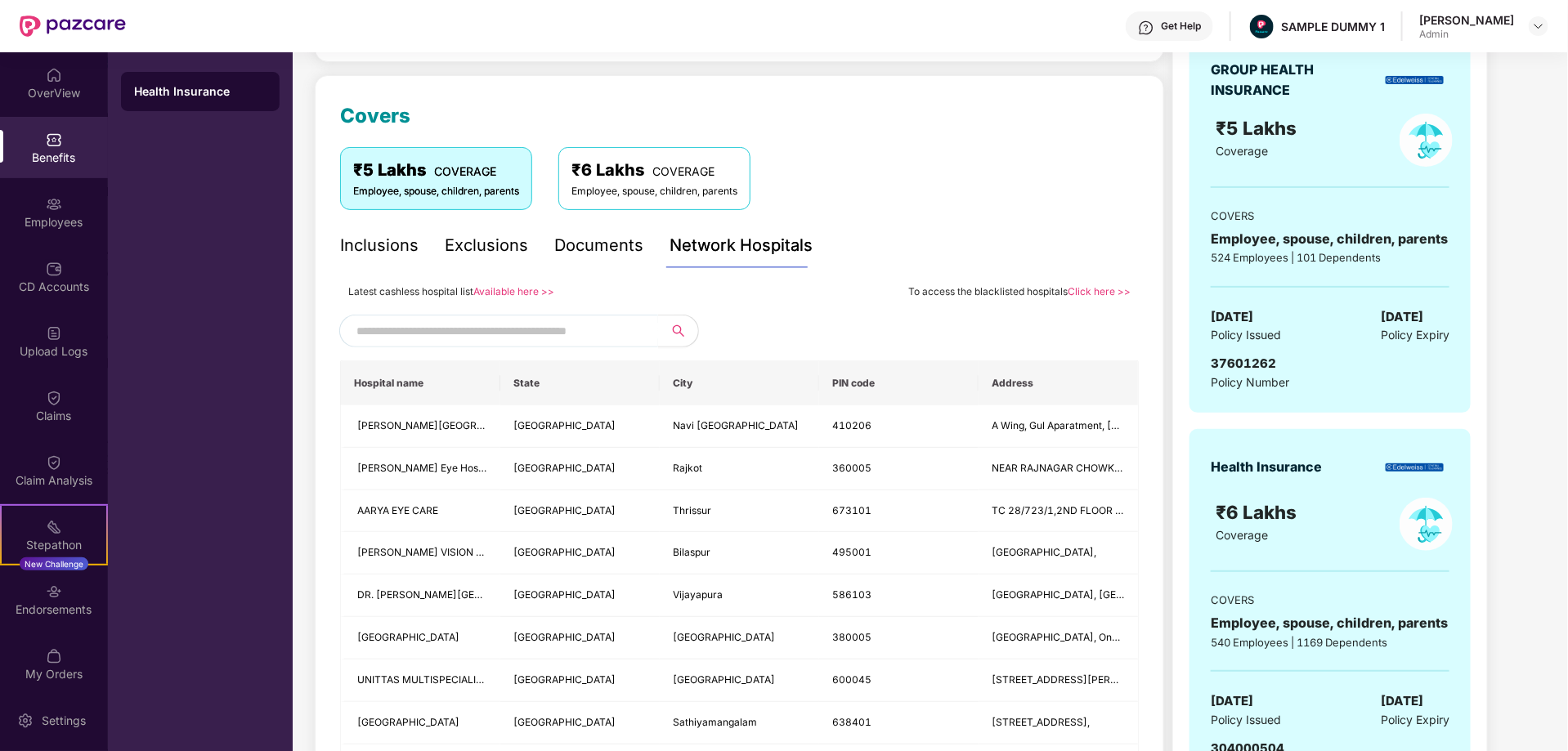
scroll to position [196, 0]
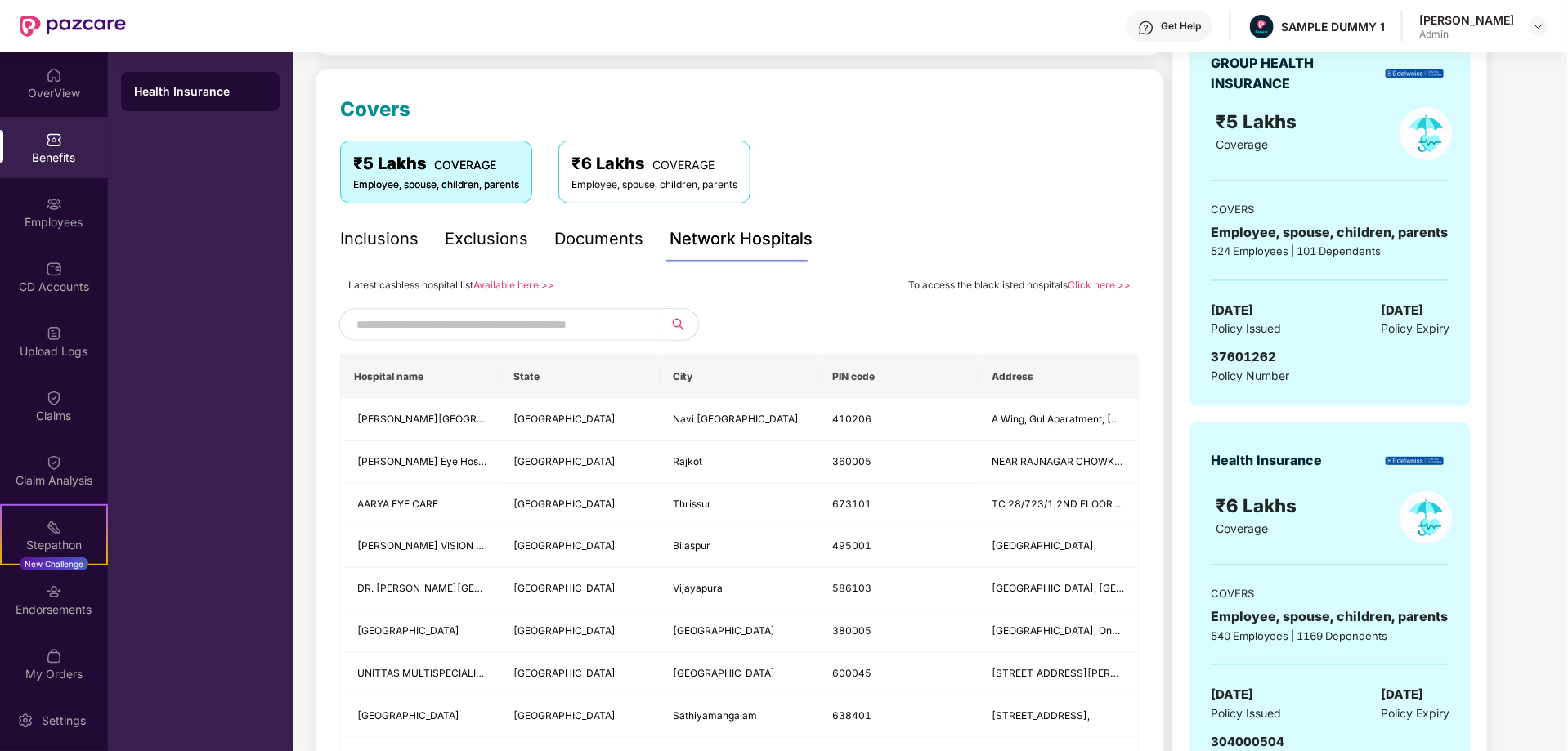
click at [411, 322] on input "text" at bounding box center [496, 324] width 280 height 24
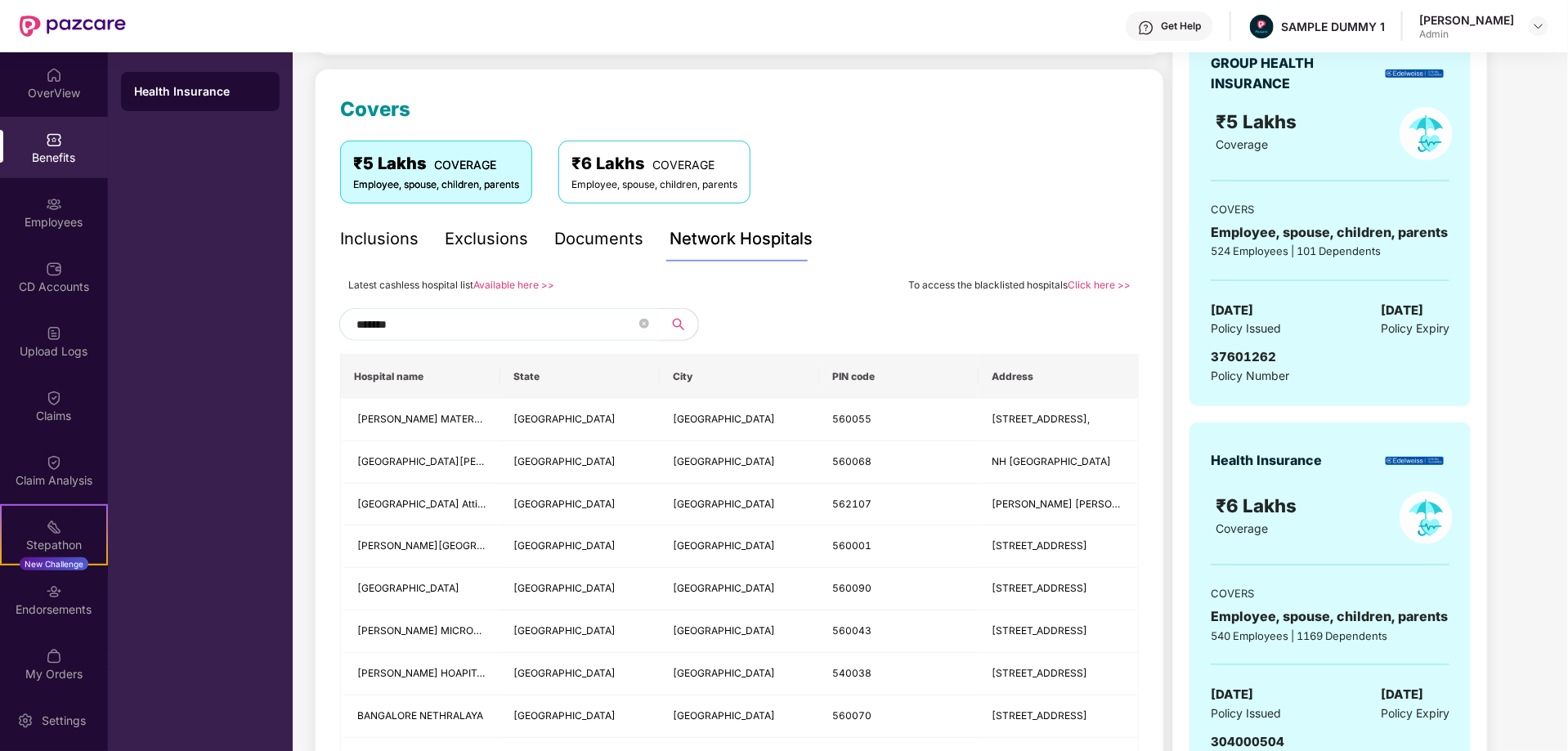
type input "********"
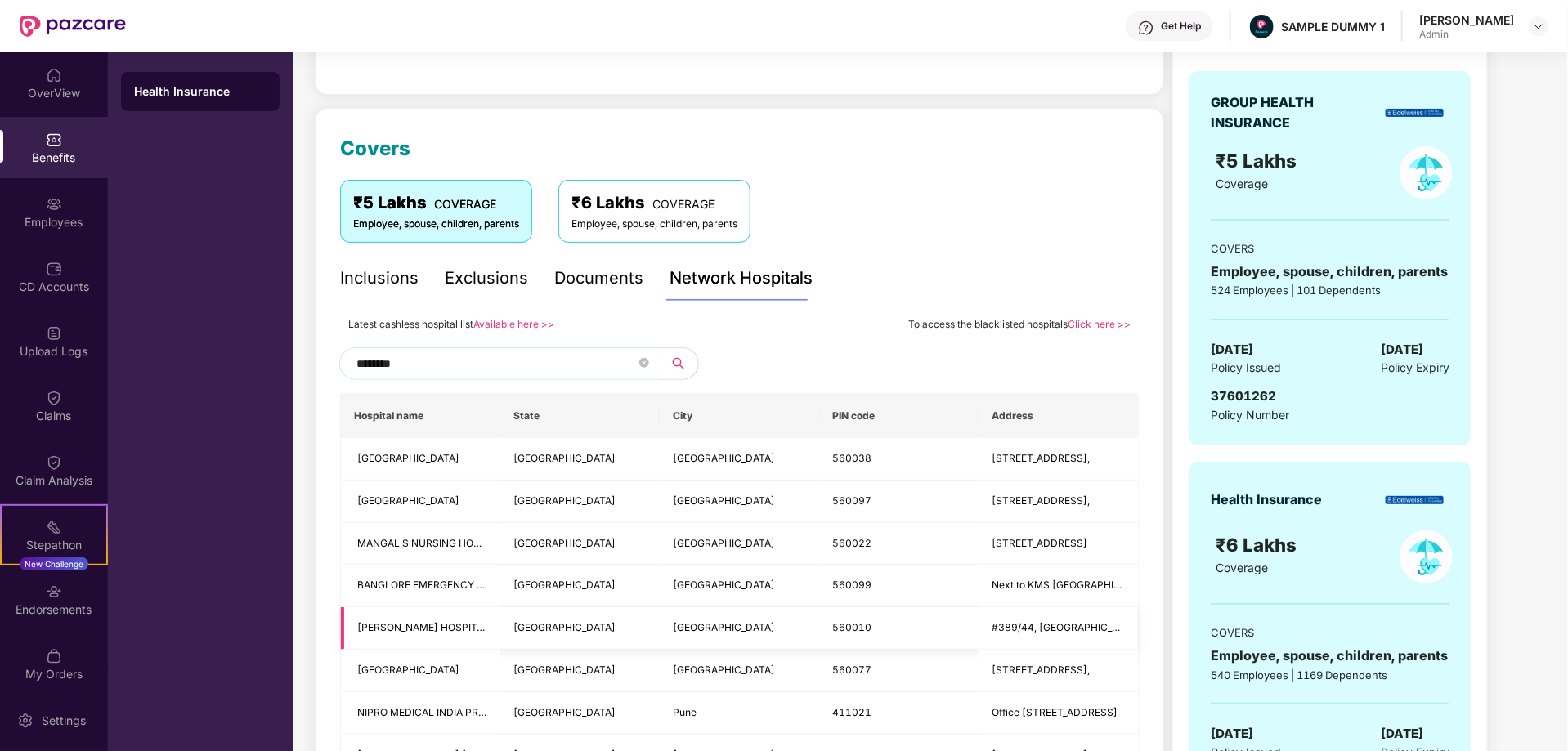
scroll to position [157, 0]
click at [644, 359] on icon "close-circle" at bounding box center [645, 364] width 10 height 10
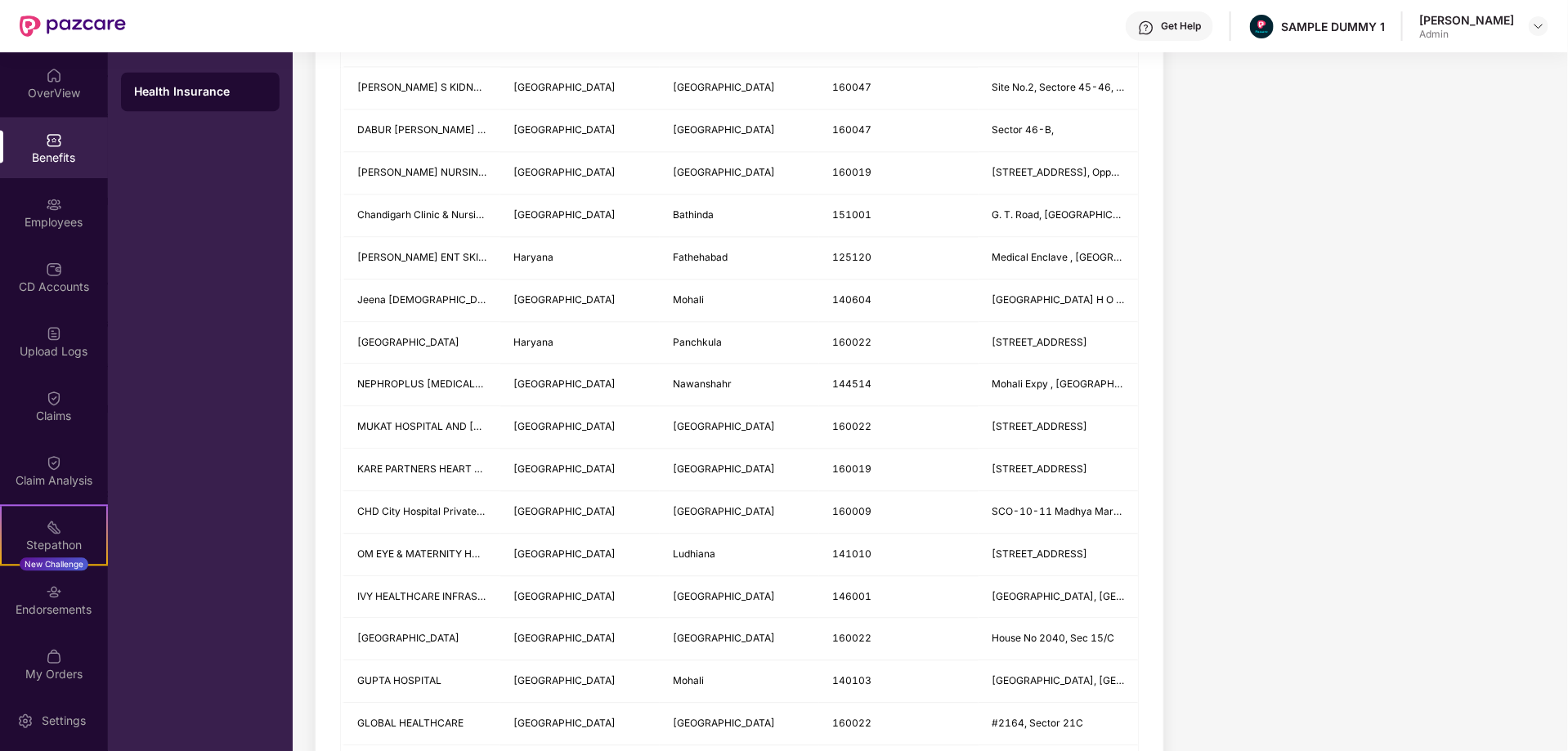
scroll to position [1716, 0]
type input "**********"
drag, startPoint x: 674, startPoint y: 336, endPoint x: 735, endPoint y: 336, distance: 61.0
click at [735, 336] on td "Panchkula" at bounding box center [739, 341] width 159 height 42
copy span "Panchkula"
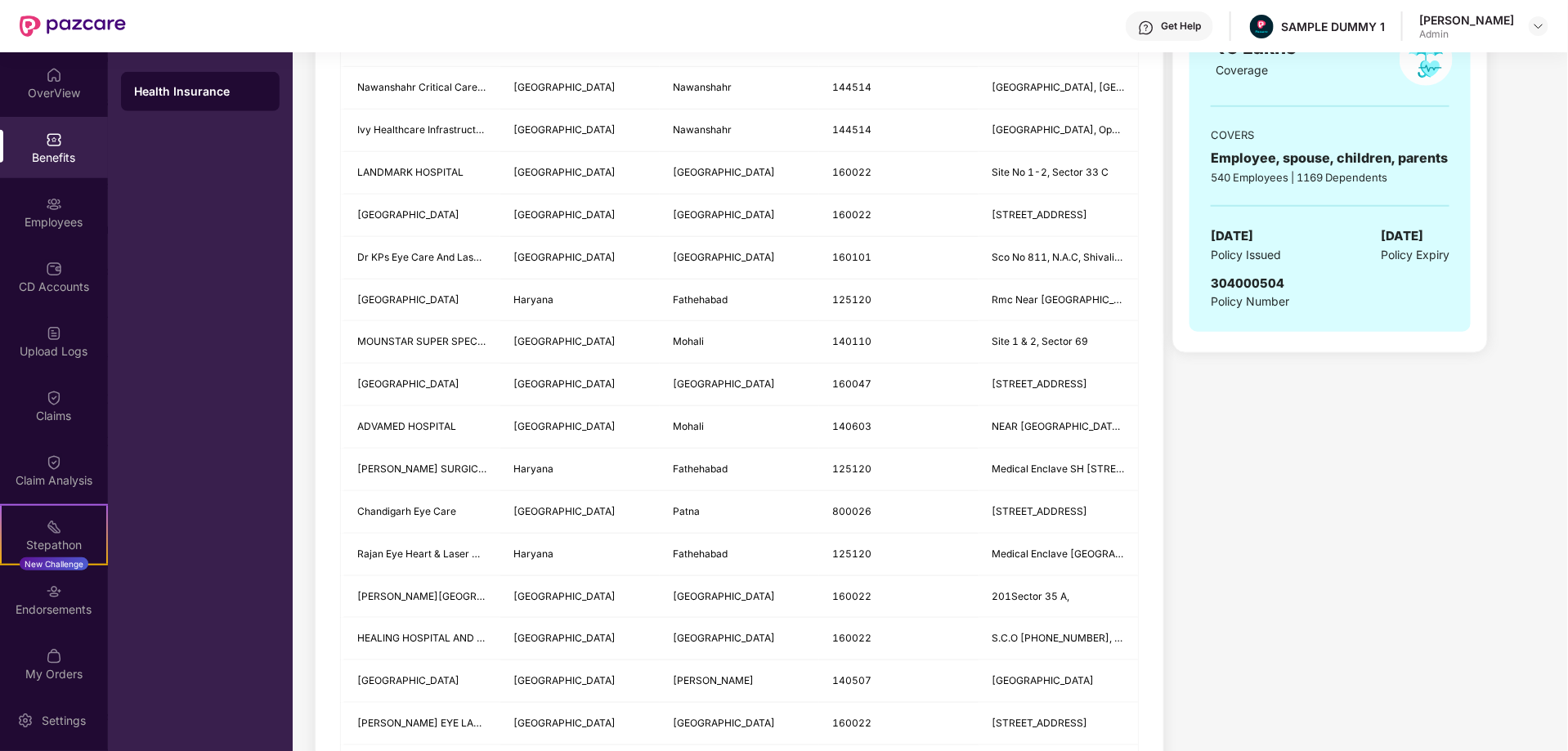
scroll to position [53, 0]
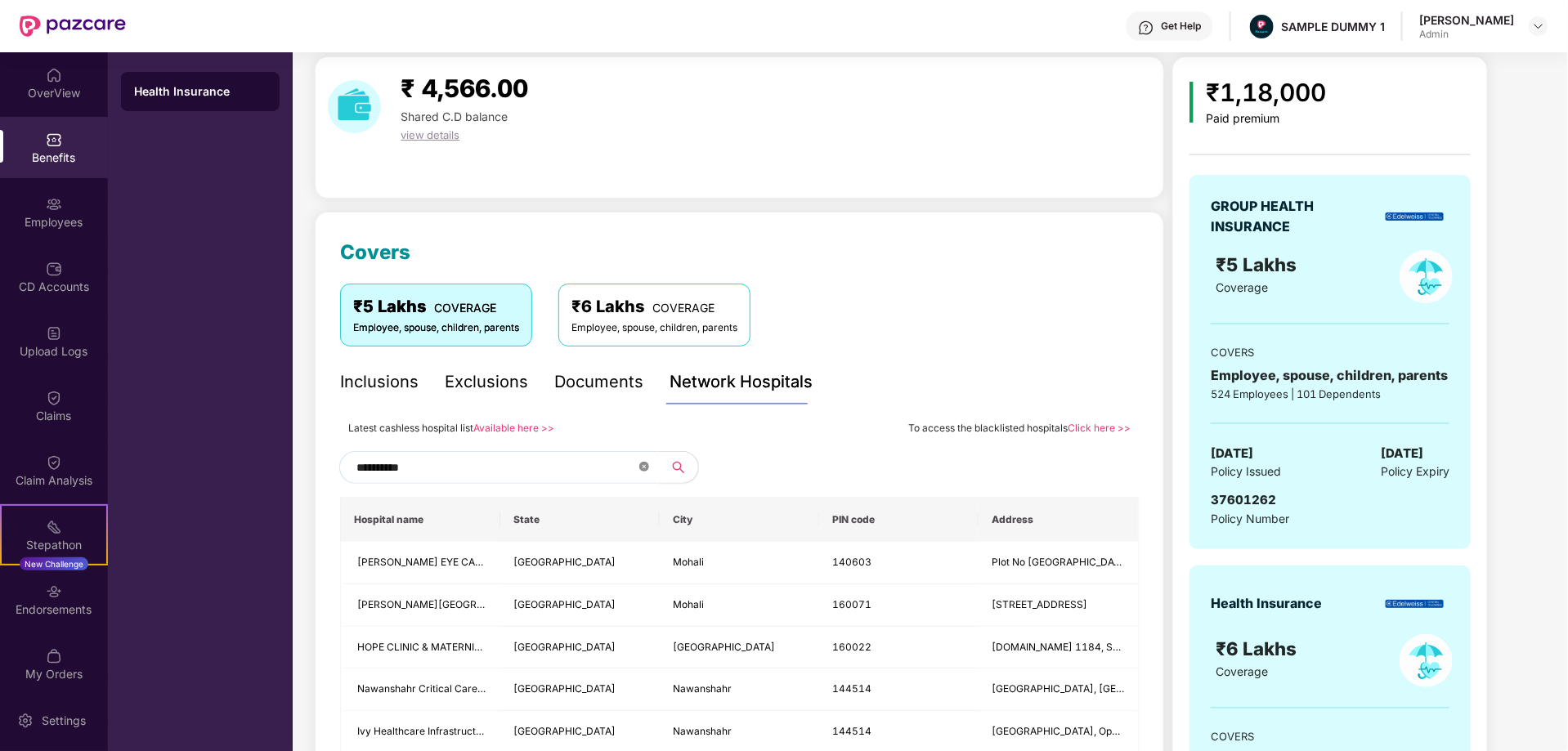
click at [644, 462] on icon "close-circle" at bounding box center [645, 467] width 10 height 10
paste input "*********"
type input "*********"
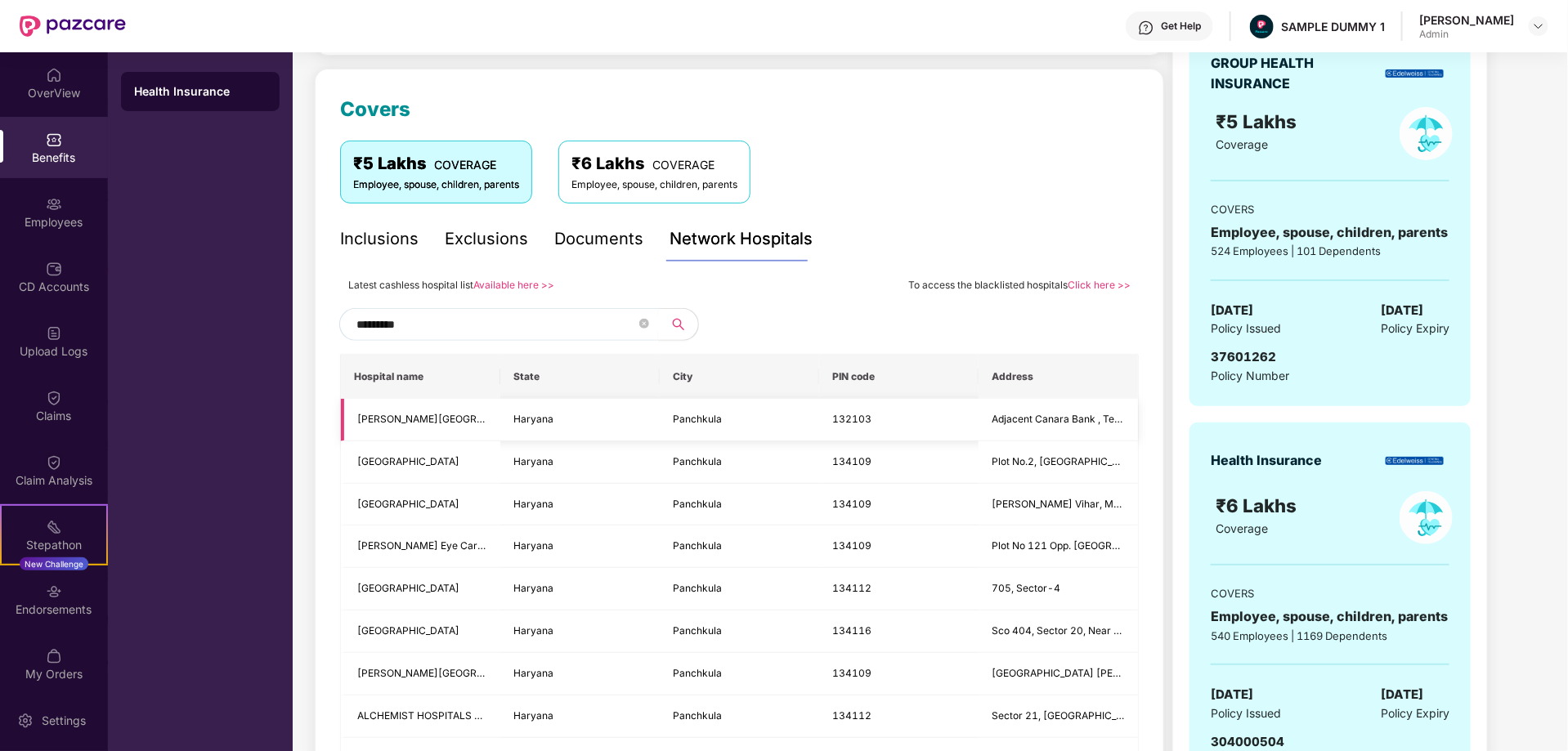
scroll to position [178, 0]
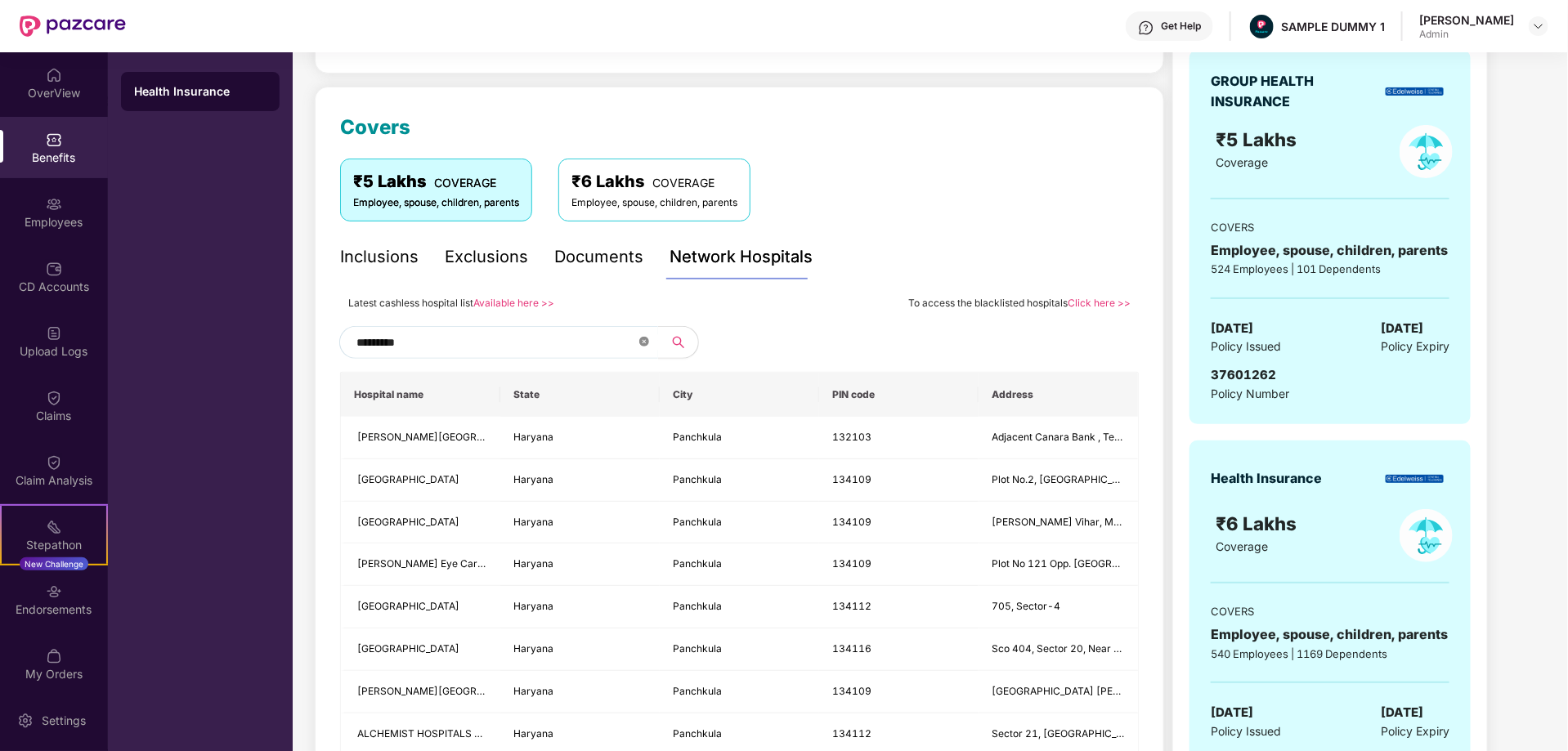
click at [645, 341] on icon "close-circle" at bounding box center [645, 342] width 10 height 10
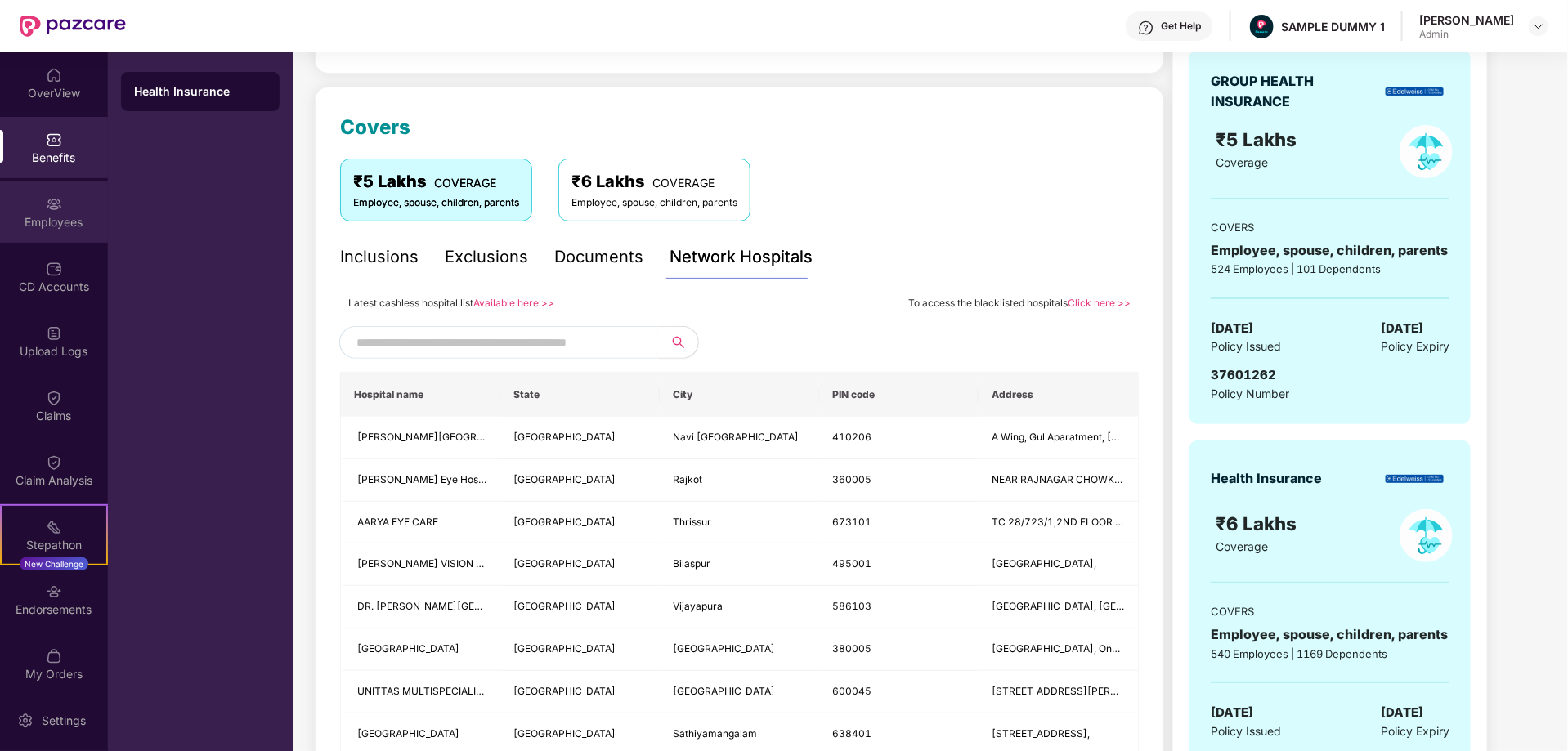
click at [56, 207] on img at bounding box center [54, 205] width 17 height 17
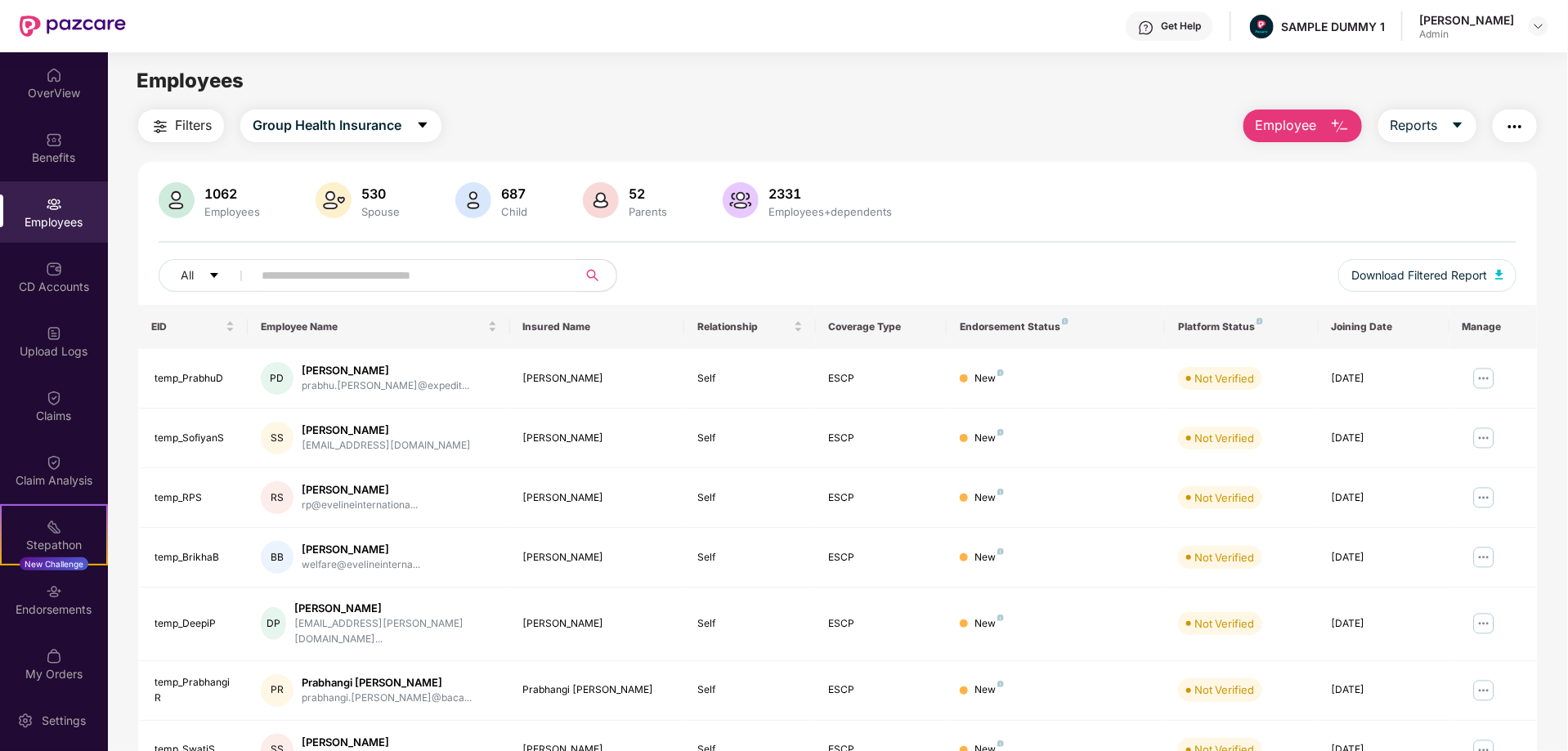
click at [1298, 120] on span "Employee" at bounding box center [1287, 125] width 62 height 21
click at [1428, 120] on span "Reports" at bounding box center [1414, 125] width 47 height 21
click at [1516, 122] on img "button" at bounding box center [1516, 127] width 20 height 20
click at [31, 280] on div "CD Accounts" at bounding box center [54, 287] width 108 height 17
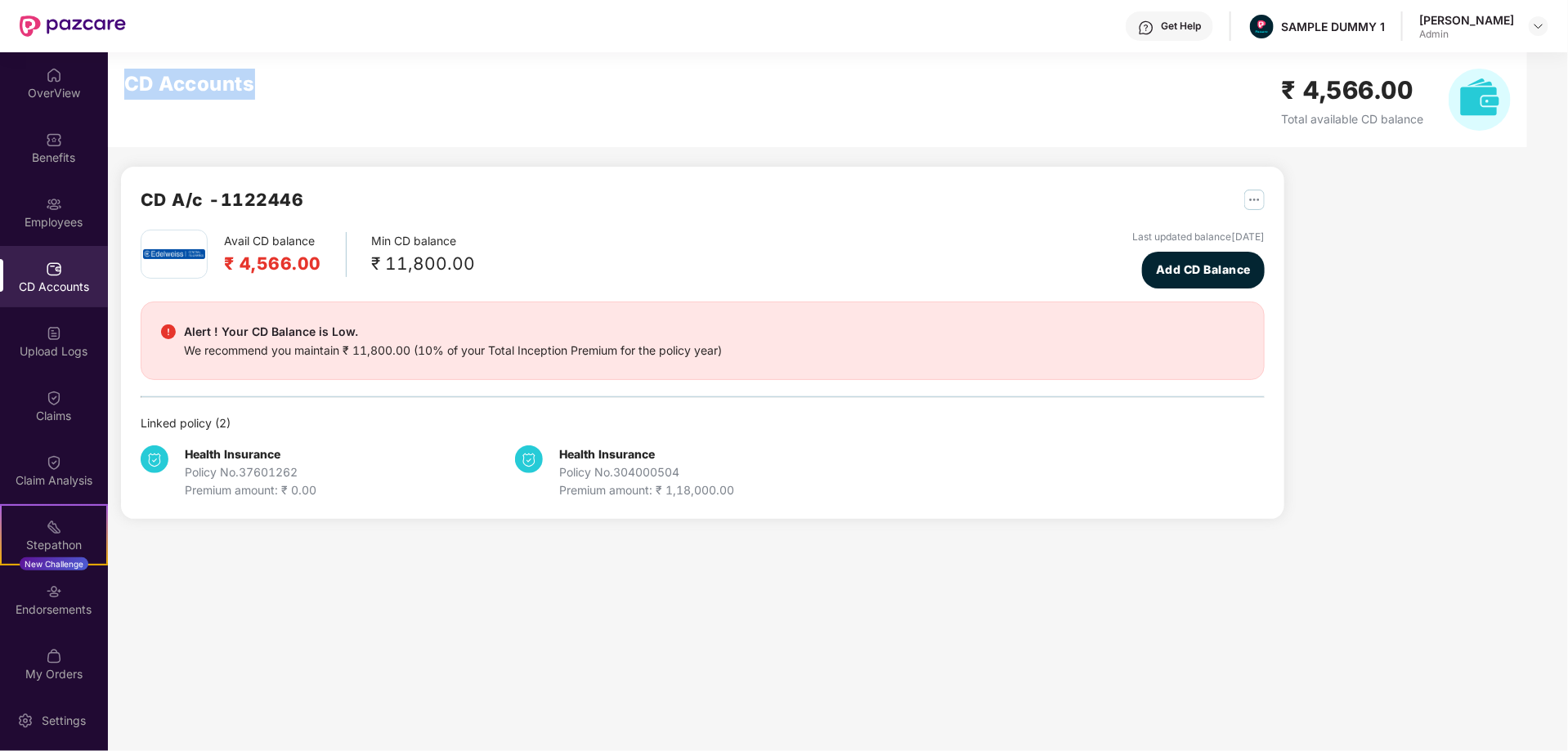
drag, startPoint x: 122, startPoint y: 82, endPoint x: 275, endPoint y: 83, distance: 153.0
click at [275, 83] on div "CD Accounts ₹ 4,566.00 Total available CD balance" at bounding box center [818, 100] width 1420 height 95
click at [57, 412] on div "Claims" at bounding box center [54, 416] width 108 height 17
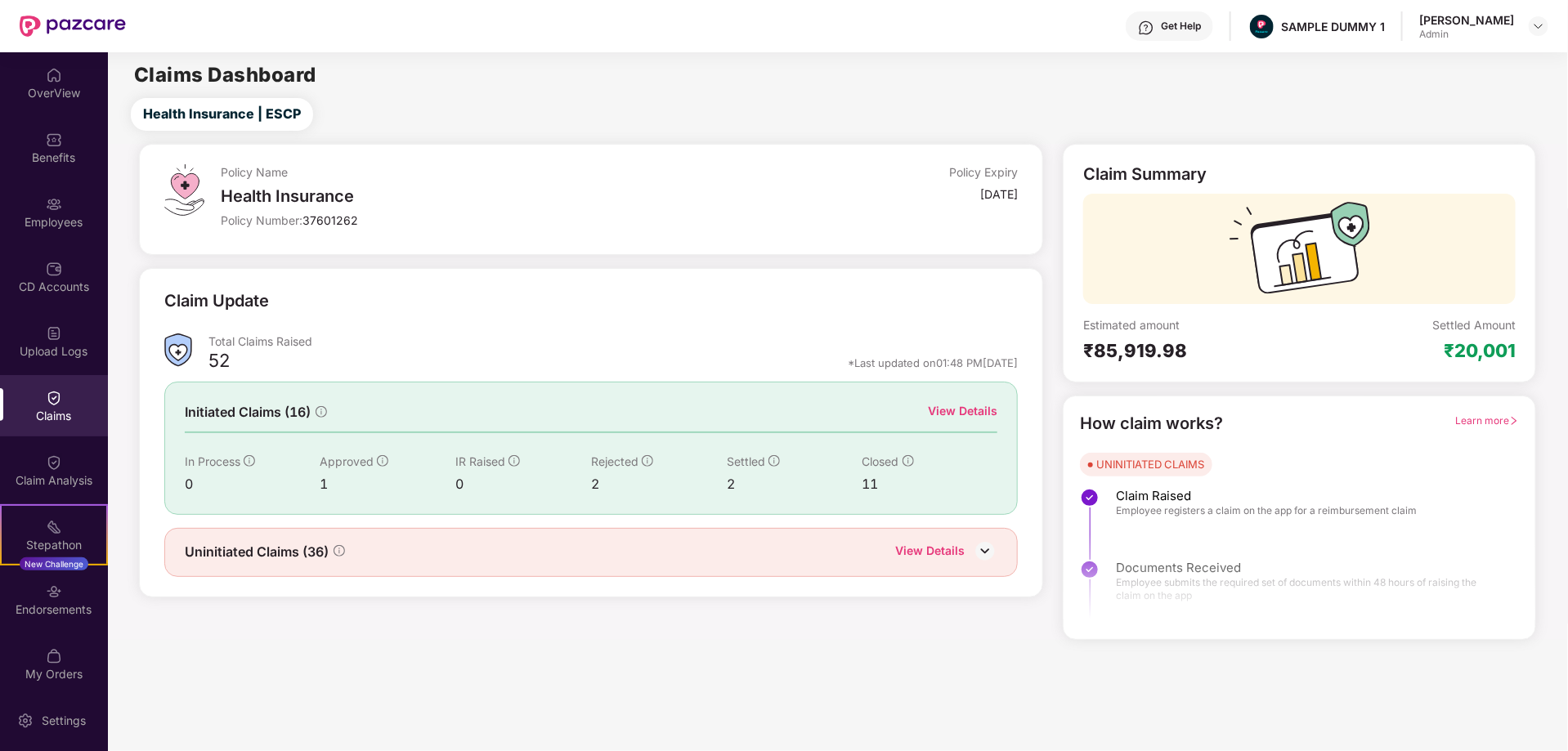
click at [977, 413] on div "View Details" at bounding box center [963, 411] width 69 height 18
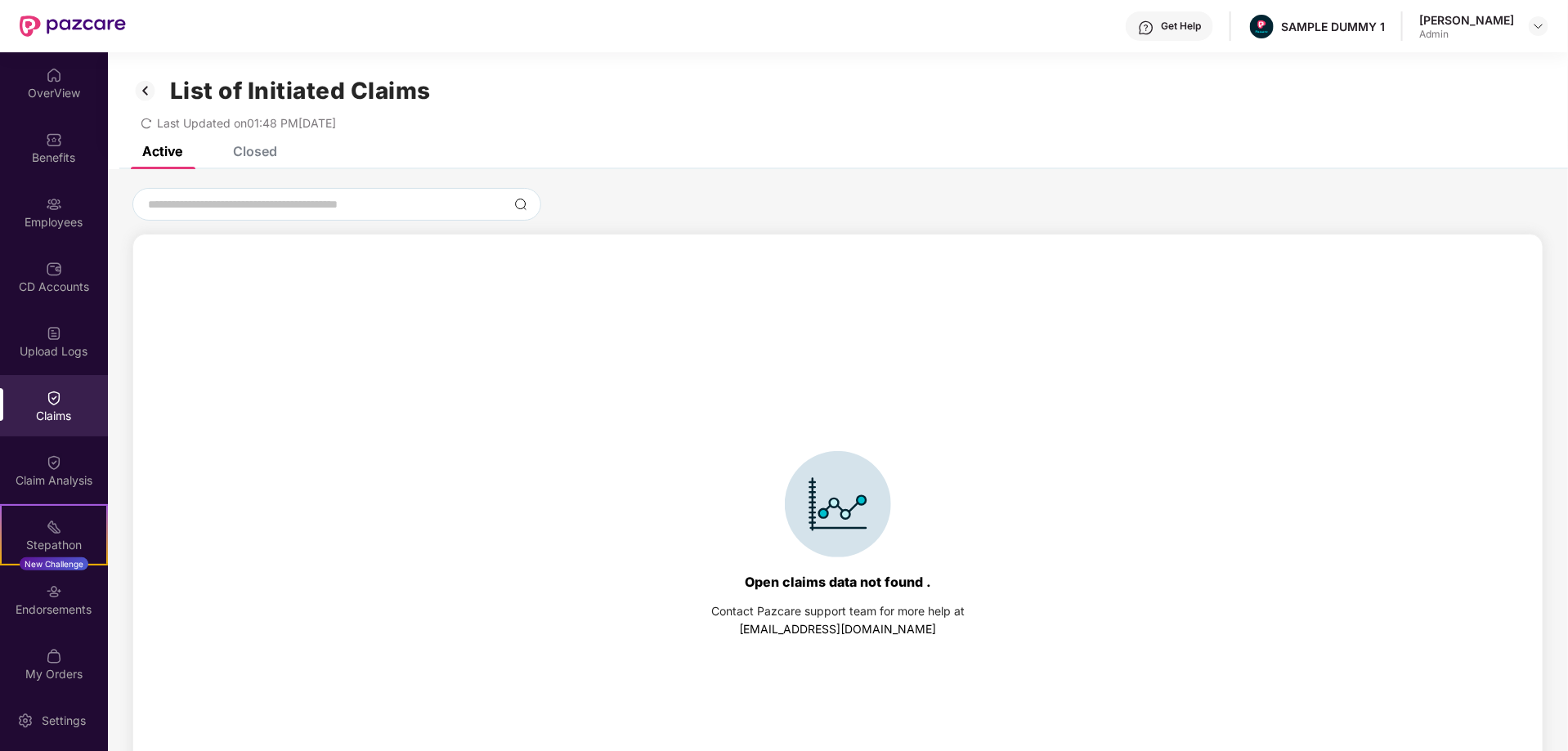
click at [259, 149] on div "Closed" at bounding box center [255, 152] width 44 height 17
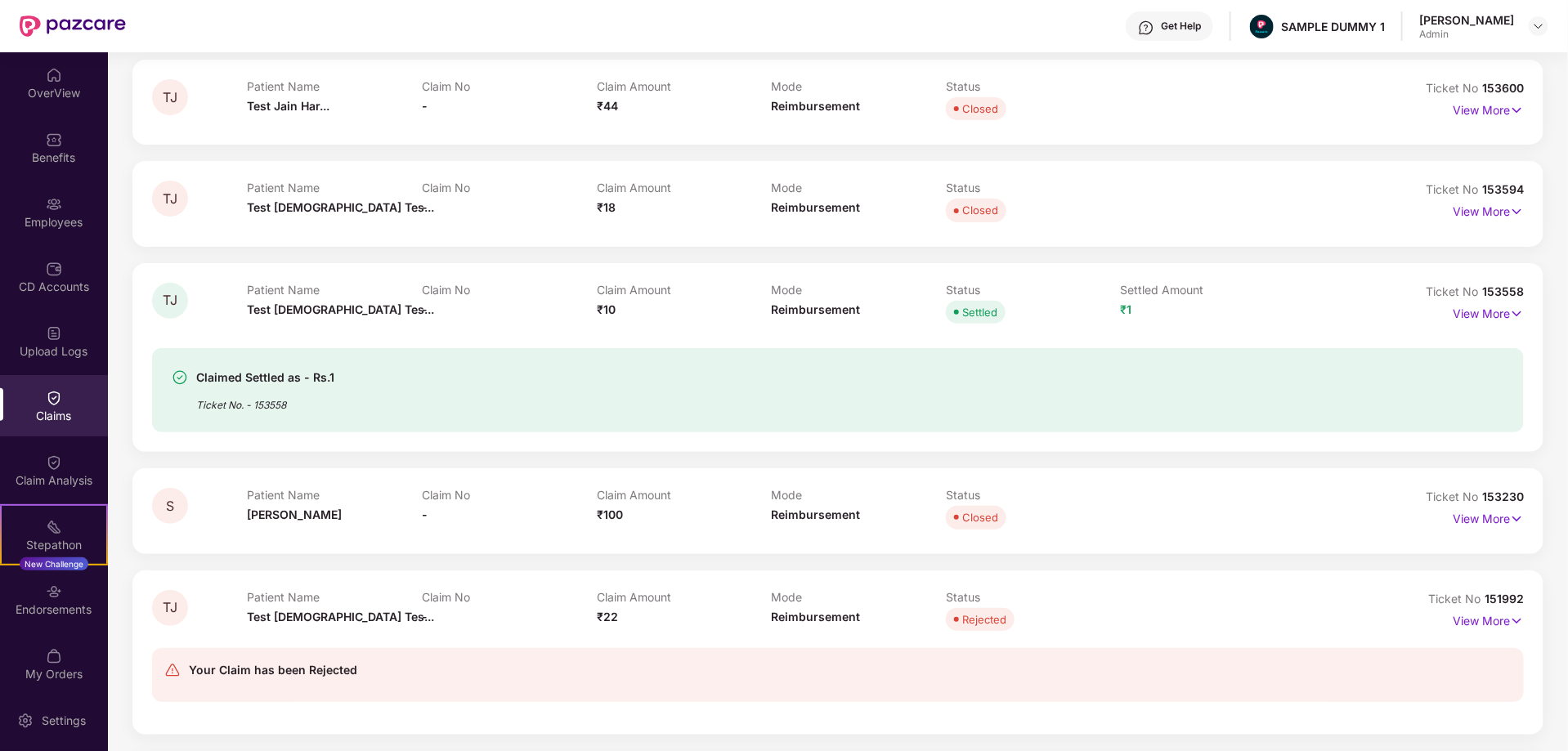
scroll to position [450, 0]
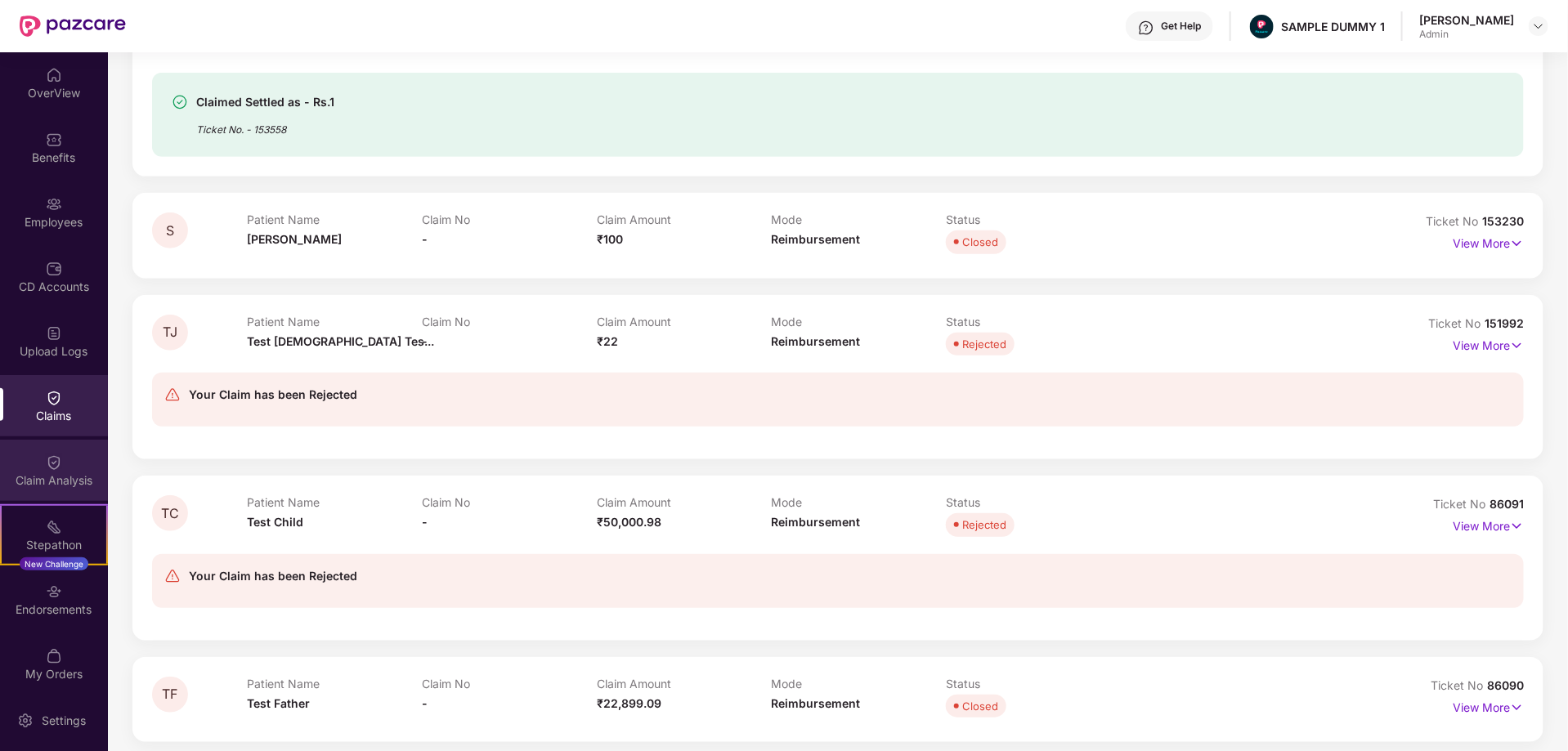
click at [55, 483] on div "Claim Analysis" at bounding box center [54, 481] width 108 height 17
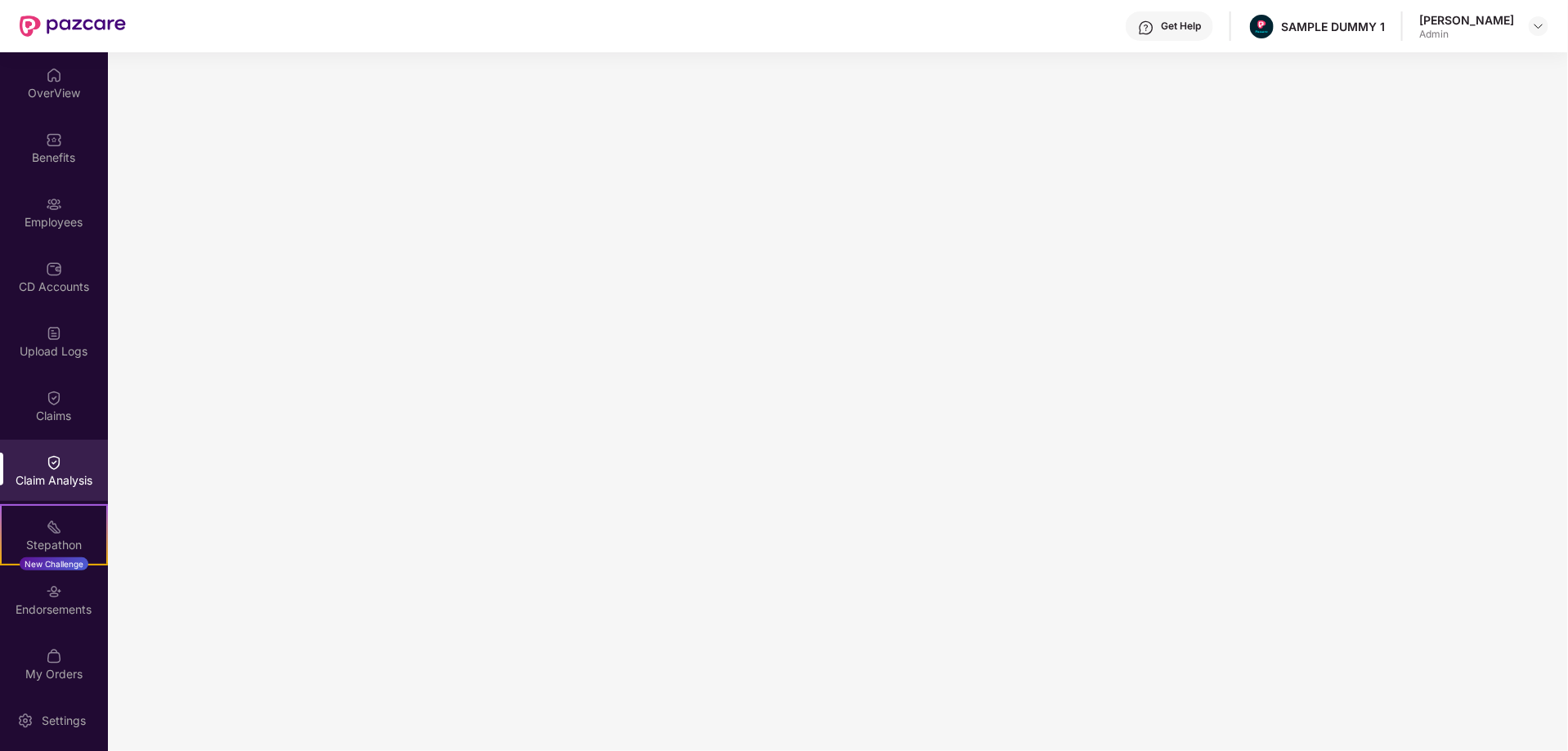
click at [1161, 22] on div "Get Help" at bounding box center [1181, 27] width 40 height 13
